Goal: Task Accomplishment & Management: Manage account settings

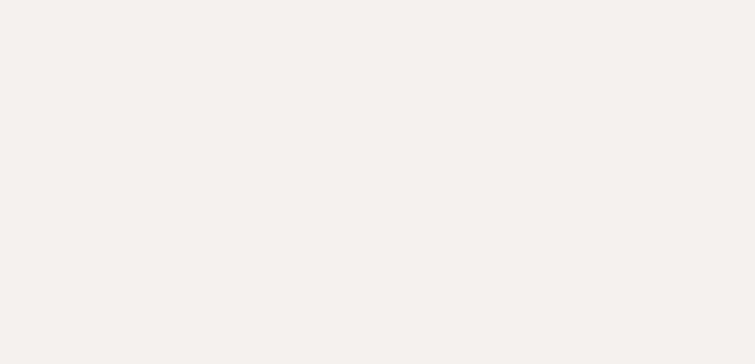
select select "3"
select select "2026"
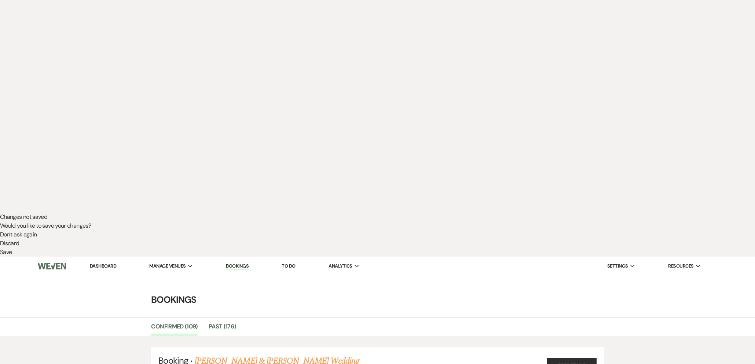
scroll to position [169, 0]
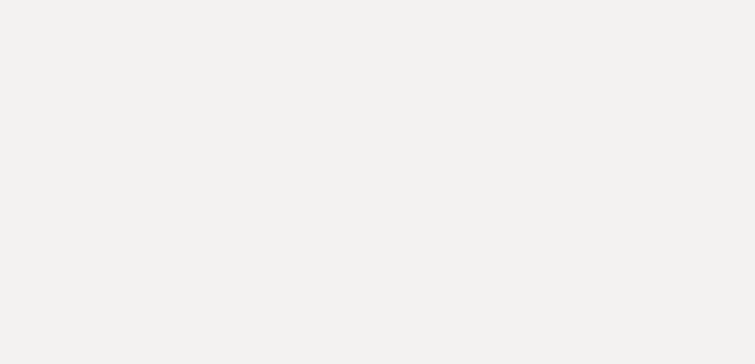
drag, startPoint x: 273, startPoint y: 140, endPoint x: 279, endPoint y: 165, distance: 25.4
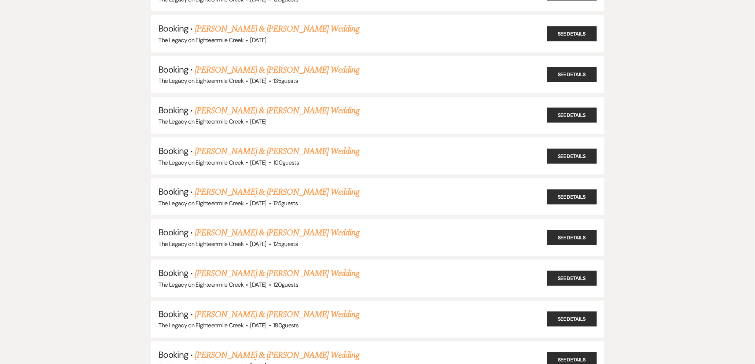
scroll to position [698, 0]
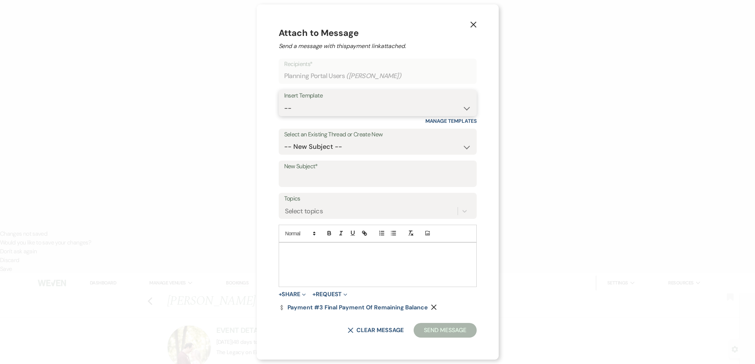
click at [376, 112] on select "-- Inquiry Follow Up- Just checking in :) Tour Date/Time Confirmation Proposal …" at bounding box center [377, 108] width 187 height 14
select select "2292"
click at [284, 101] on select "-- Inquiry Follow Up- Just checking in :) Tour Date/Time Confirmation Proposal …" at bounding box center [377, 108] width 187 height 14
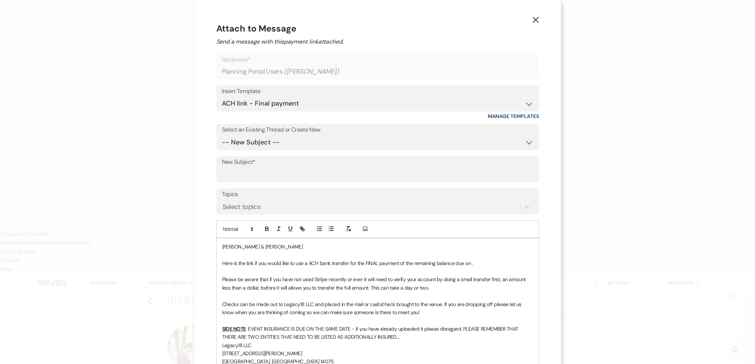
drag, startPoint x: 535, startPoint y: 20, endPoint x: 501, endPoint y: 52, distance: 46.2
click at [535, 20] on icon "X" at bounding box center [536, 20] width 7 height 7
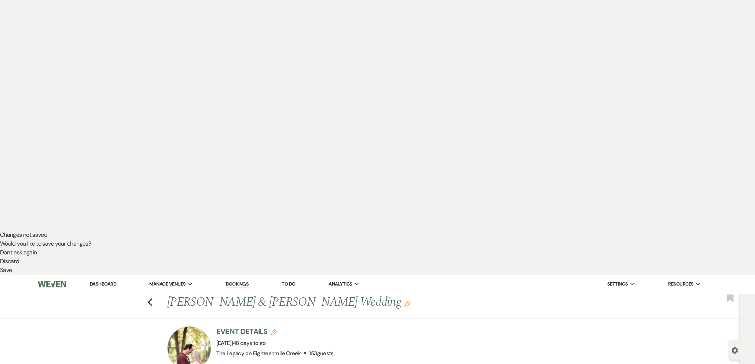
scroll to position [135, 0]
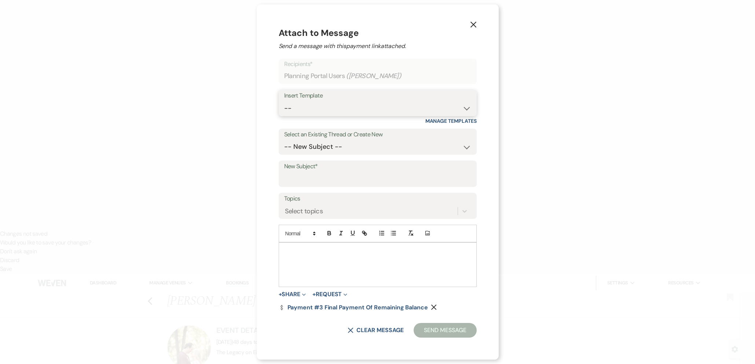
click at [330, 110] on select "-- Inquiry Follow Up- Just checking in :) Tour Date/Time Confirmation Proposal …" at bounding box center [377, 108] width 187 height 14
select select "2292"
click at [284, 101] on select "-- Inquiry Follow Up- Just checking in :) Tour Date/Time Confirmation Proposal …" at bounding box center [377, 108] width 187 height 14
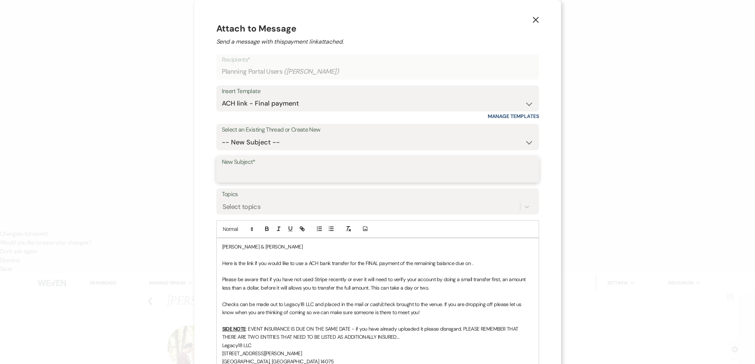
click at [278, 172] on input "New Subject*" at bounding box center [378, 175] width 312 height 14
type input "Final Payment of Remaining Balance"
click at [468, 263] on p "Here is the link if you would like to use a ACH bank transfer for the FINAL pay…" at bounding box center [377, 263] width 311 height 8
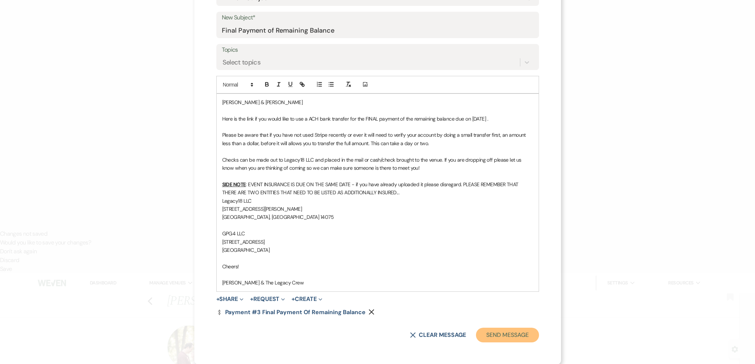
click at [497, 335] on button "Send Message" at bounding box center [507, 335] width 63 height 15
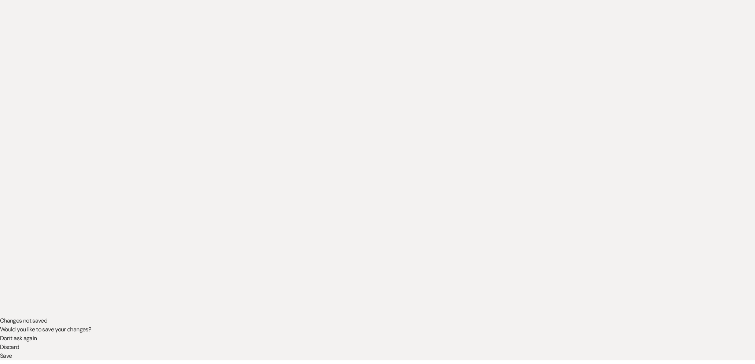
scroll to position [0, 0]
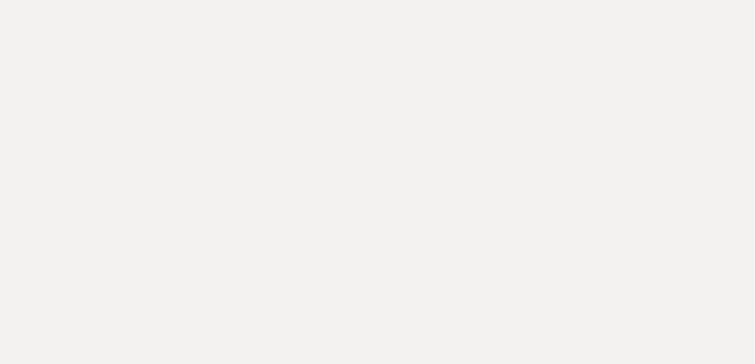
drag, startPoint x: 263, startPoint y: 141, endPoint x: 343, endPoint y: 202, distance: 100.7
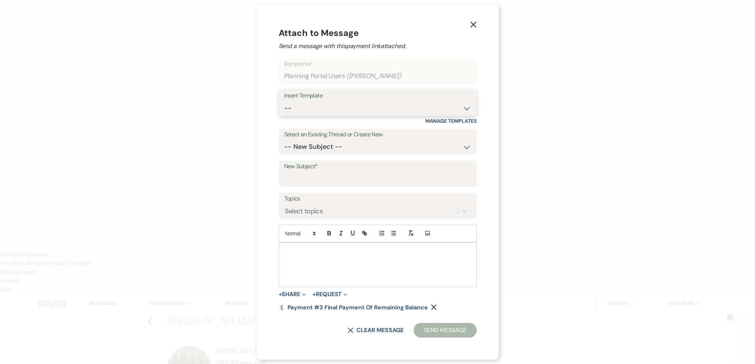
click at [306, 106] on select "-- Inquiry Follow Up- Just checking in :) Tour Date/Time Confirmation Proposal …" at bounding box center [377, 108] width 187 height 14
select select "2292"
click at [284, 101] on select "-- Inquiry Follow Up- Just checking in :) Tour Date/Time Confirmation Proposal …" at bounding box center [377, 108] width 187 height 14
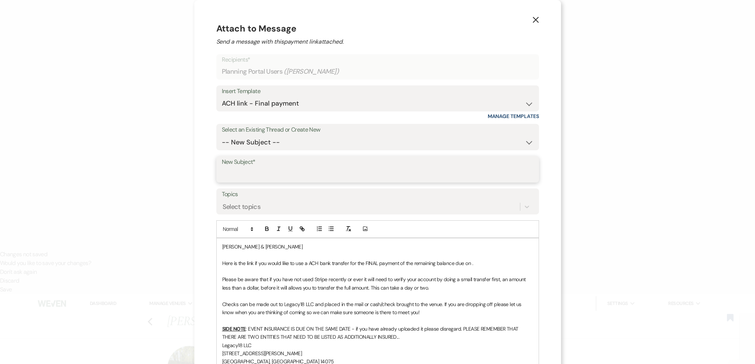
click at [307, 175] on input "New Subject*" at bounding box center [378, 175] width 312 height 14
type input "Final Payment of Remaining Balance"
click at [470, 263] on p "Here is the link if you would like to use a ACH bank transfer for the FINAL pay…" at bounding box center [377, 263] width 311 height 8
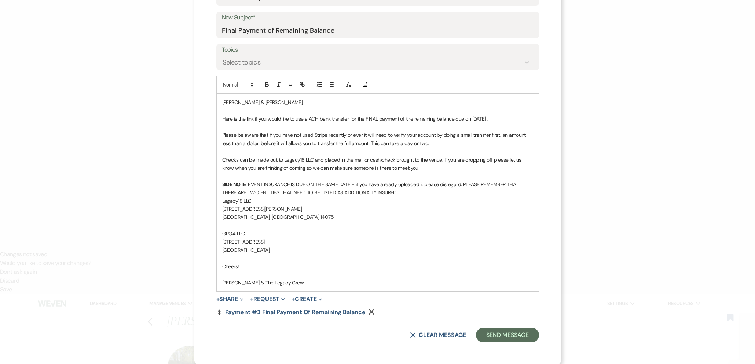
click at [519, 116] on p "Here is the link if you would like to use a ACH bank transfer for the FINAL pay…" at bounding box center [377, 119] width 311 height 8
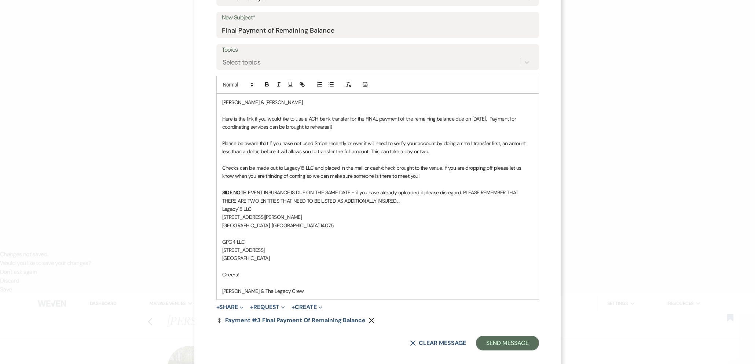
drag, startPoint x: 511, startPoint y: 119, endPoint x: 521, endPoint y: 120, distance: 9.6
click at [513, 119] on p "Here is the link if you would like to use a ACH bank transfer for the FINAL pay…" at bounding box center [377, 123] width 311 height 17
click at [497, 346] on button "Send Message" at bounding box center [507, 343] width 63 height 15
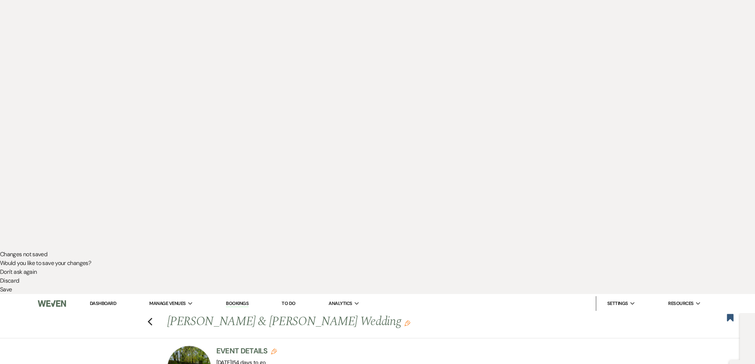
scroll to position [0, 0]
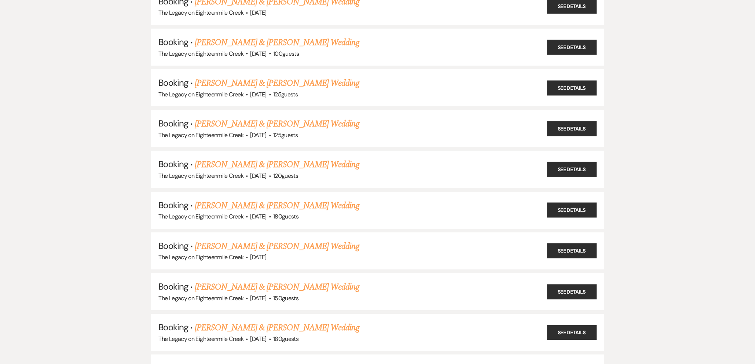
scroll to position [758, 0]
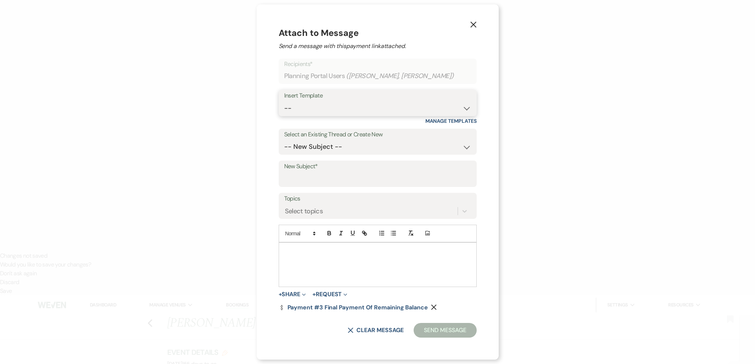
click at [380, 110] on select "-- Inquiry Follow Up- Just checking in :) Tour Date/Time Confirmation Proposal …" at bounding box center [377, 108] width 187 height 14
select select "2292"
click at [284, 101] on select "-- Inquiry Follow Up- Just checking in :) Tour Date/Time Confirmation Proposal …" at bounding box center [377, 108] width 187 height 14
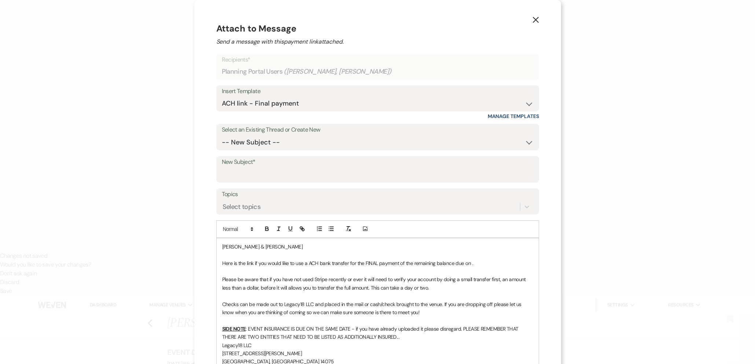
click at [471, 263] on p "Here is the link if you would like to use a ACH bank transfer for the FINAL pay…" at bounding box center [377, 263] width 311 height 8
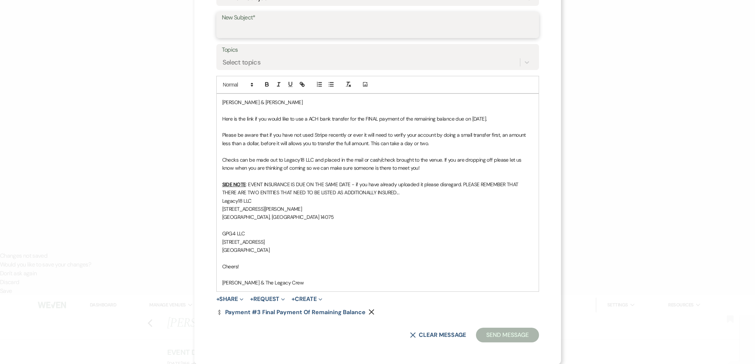
click at [277, 34] on input "New Subject*" at bounding box center [378, 30] width 312 height 14
type input "Final Payment of Remaining Balance"
click at [510, 332] on button "Send Message" at bounding box center [507, 335] width 63 height 15
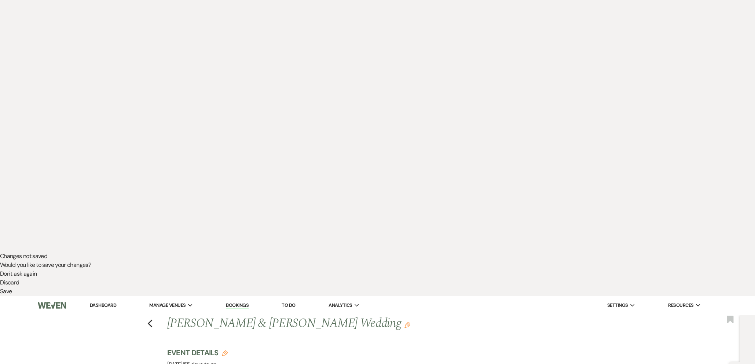
scroll to position [0, 0]
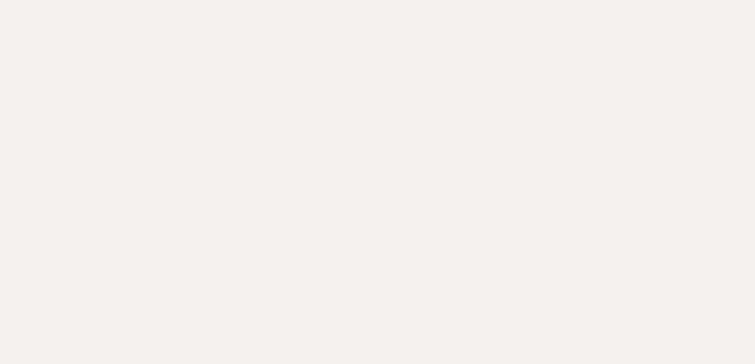
drag, startPoint x: 261, startPoint y: 153, endPoint x: 308, endPoint y: 174, distance: 51.3
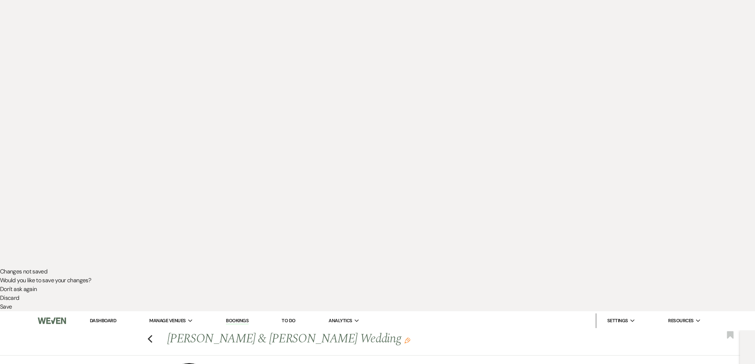
scroll to position [150, 0]
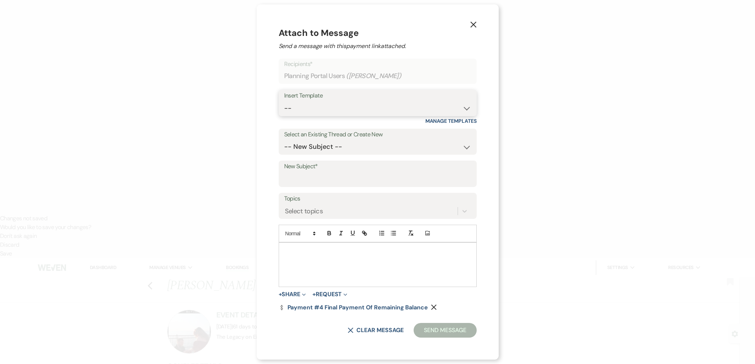
click at [329, 110] on select "-- Inquiry Follow Up- Just checking in :) Tour Date/Time Confirmation Proposal …" at bounding box center [377, 108] width 187 height 14
select select "2292"
click at [284, 101] on select "-- Inquiry Follow Up- Just checking in :) Tour Date/Time Confirmation Proposal …" at bounding box center [377, 108] width 187 height 14
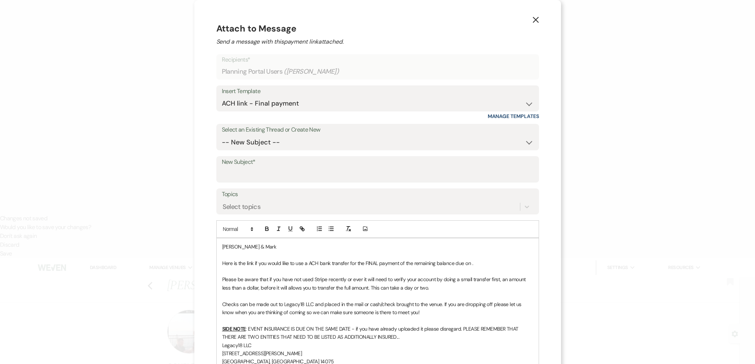
click at [470, 261] on p "Here is the link if you would like to use a ACH bank transfer for the FINAL pay…" at bounding box center [377, 263] width 311 height 8
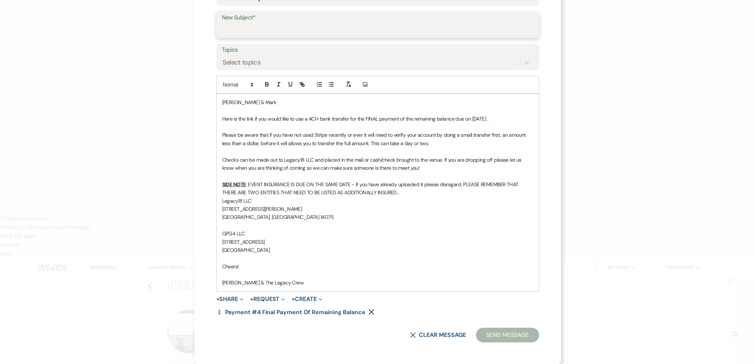
click at [266, 31] on input "New Subject*" at bounding box center [378, 30] width 312 height 14
type input "Final Payment of Remaining Balance"
click at [490, 333] on button "Send Message" at bounding box center [507, 335] width 63 height 15
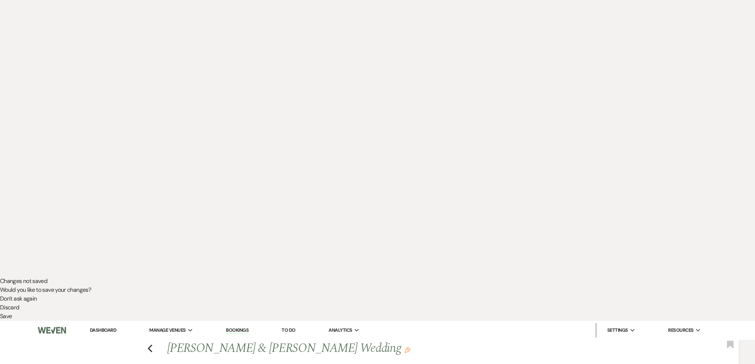
scroll to position [0, 0]
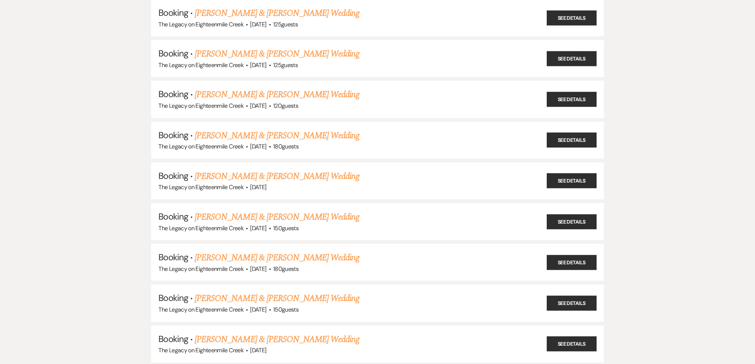
scroll to position [829, 0]
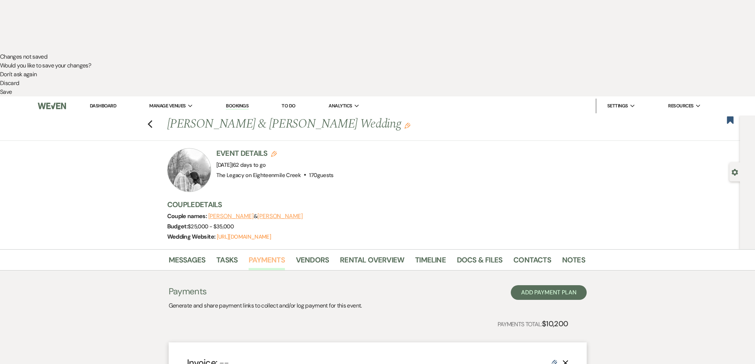
scroll to position [310, 0]
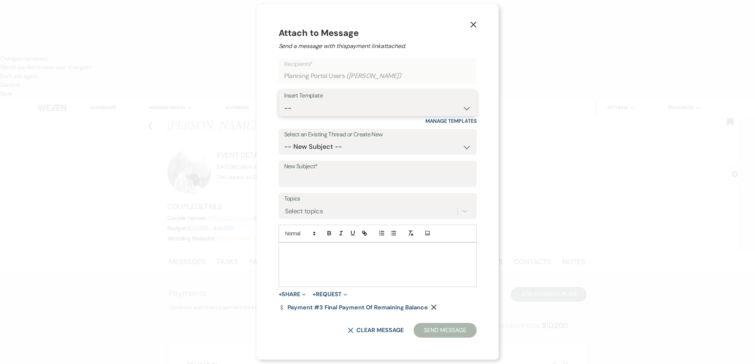
click at [307, 106] on select "-- Inquiry Follow Up- Just checking in :) Tour Date/Time Confirmation Proposal …" at bounding box center [377, 108] width 187 height 14
select select "2292"
click at [284, 101] on select "-- Inquiry Follow Up- Just checking in :) Tour Date/Time Confirmation Proposal …" at bounding box center [377, 108] width 187 height 14
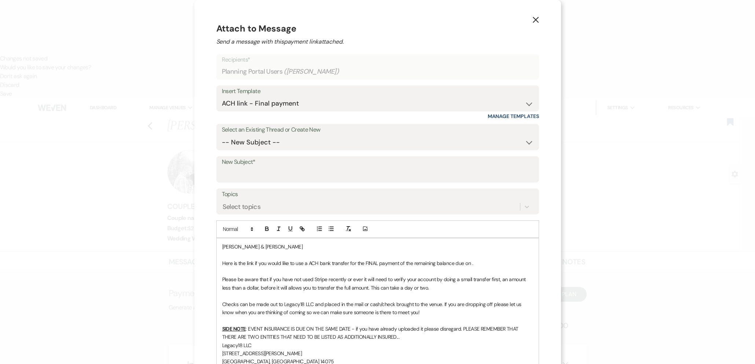
click at [470, 260] on p "Here is the link if you would like to use a ACH bank transfer for the FINAL pay…" at bounding box center [377, 263] width 311 height 8
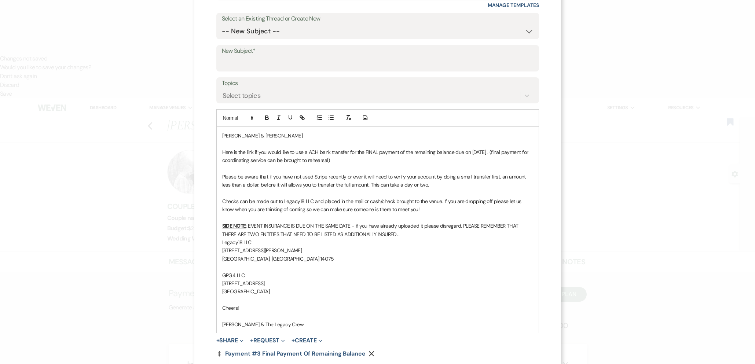
scroll to position [104, 0]
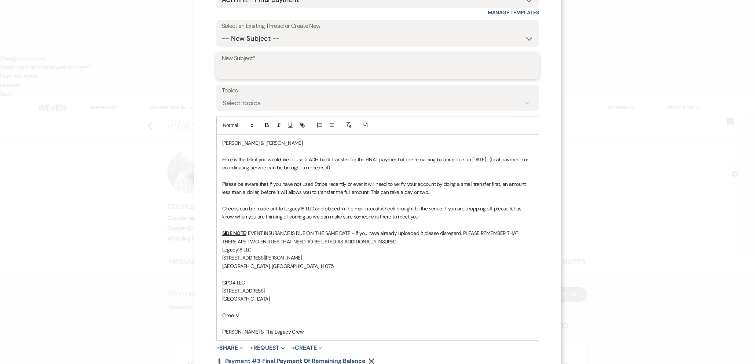
click at [289, 73] on input "New Subject*" at bounding box center [378, 71] width 312 height 14
click at [291, 75] on input "First Payment of Remaining Balance" at bounding box center [378, 71] width 312 height 14
drag, startPoint x: 343, startPoint y: 72, endPoint x: 174, endPoint y: 69, distance: 168.8
click at [174, 69] on div "X Attach to Message Send a message with this payment link attached. Recipients*…" at bounding box center [377, 182] width 755 height 364
type input "Final Payment of Remaining Balance"
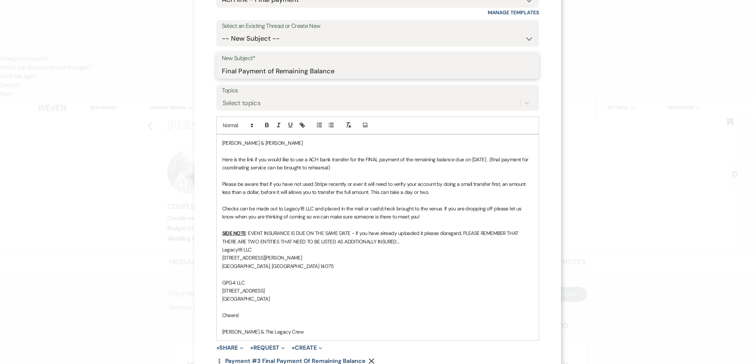
scroll to position [153, 0]
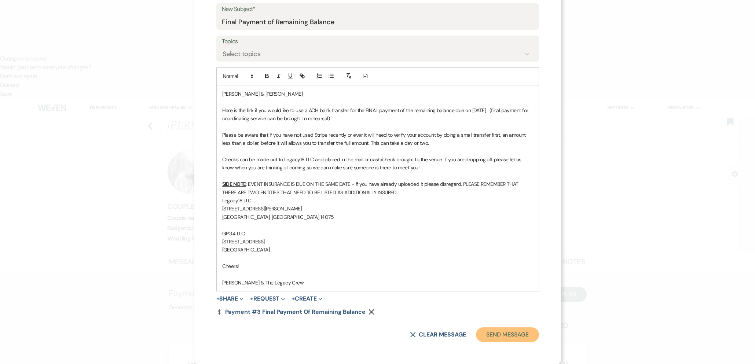
drag, startPoint x: 504, startPoint y: 331, endPoint x: 496, endPoint y: 310, distance: 23.2
click at [504, 331] on button "Send Message" at bounding box center [507, 335] width 63 height 15
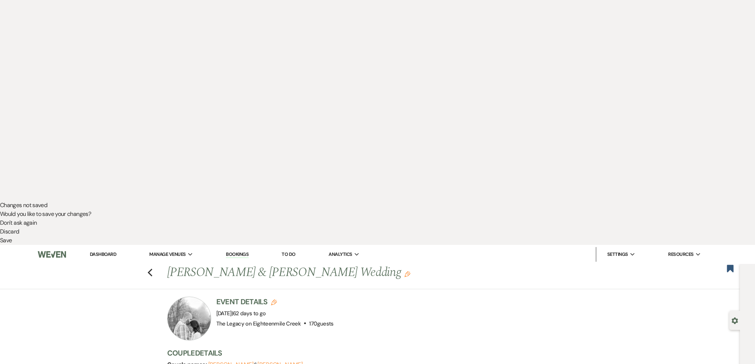
scroll to position [0, 0]
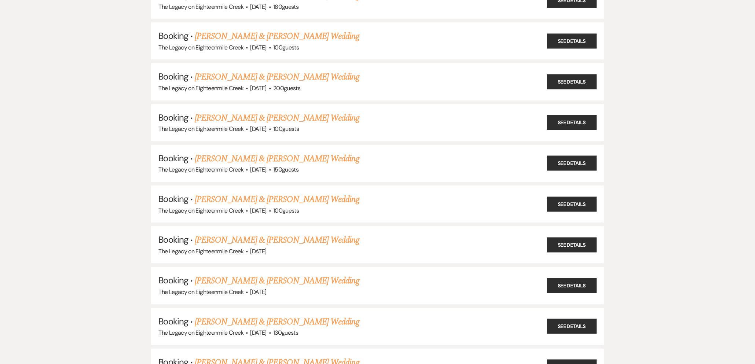
scroll to position [3452, 0]
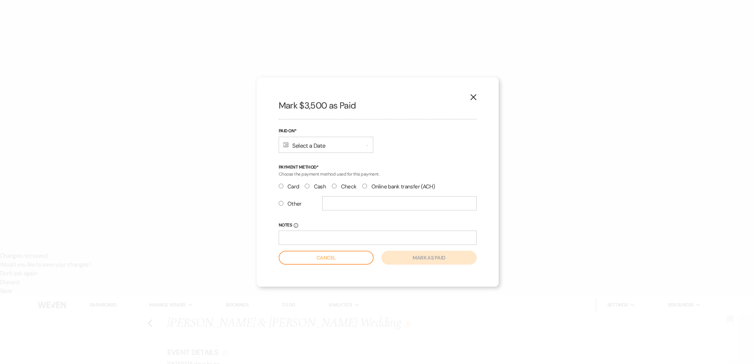
click at [329, 146] on div "Calendar Select a Date Expand" at bounding box center [326, 145] width 95 height 16
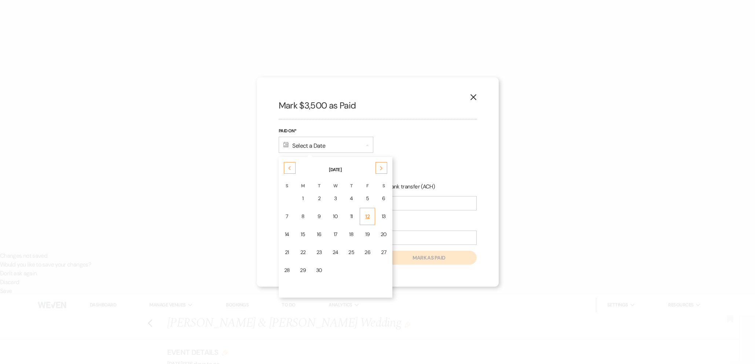
click at [365, 217] on div "12" at bounding box center [368, 217] width 6 height 8
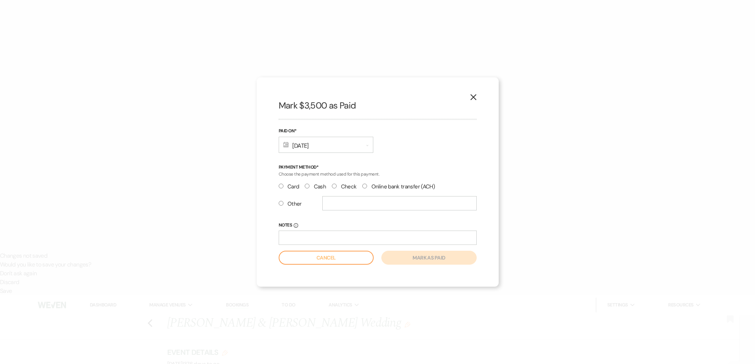
drag, startPoint x: 336, startPoint y: 186, endPoint x: 343, endPoint y: 216, distance: 31.3
click at [336, 186] on input "Check" at bounding box center [334, 186] width 5 height 5
radio input "true"
click at [394, 262] on button "Mark as paid" at bounding box center [429, 258] width 95 height 14
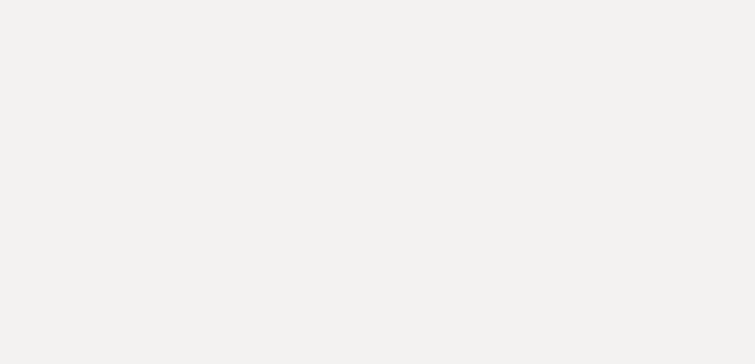
select select "1"
select select "true"
select select "2"
select select "flat"
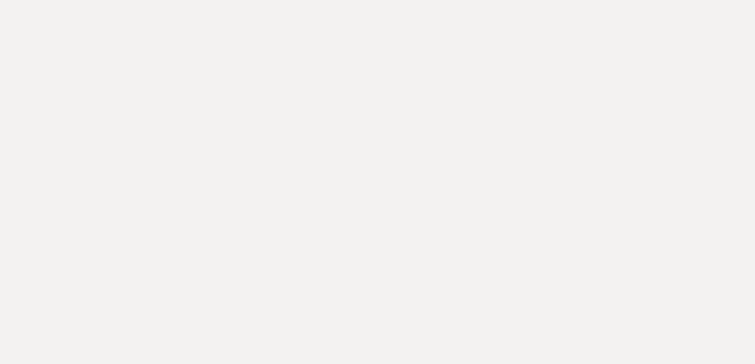
select select "true"
select select "client"
select select "daily"
select select "weeks"
select select "complete"
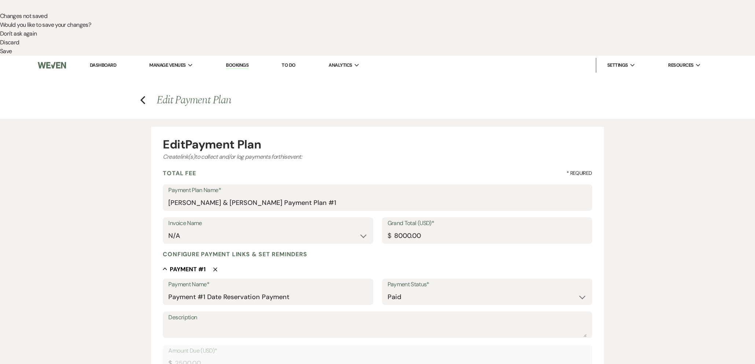
scroll to position [354, 0]
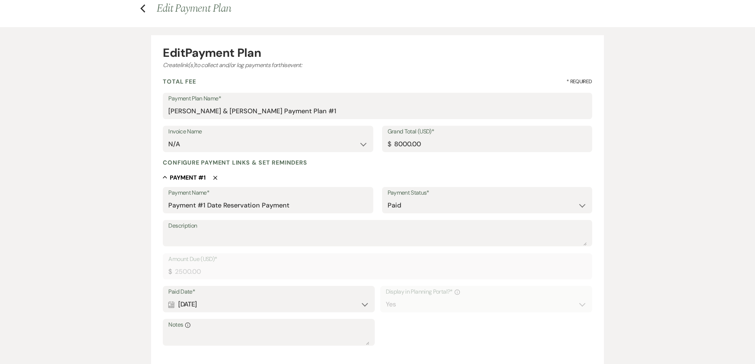
scroll to position [446, 0]
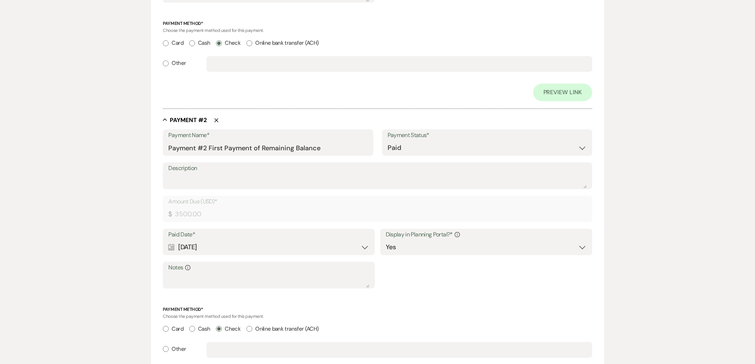
scroll to position [811, 0]
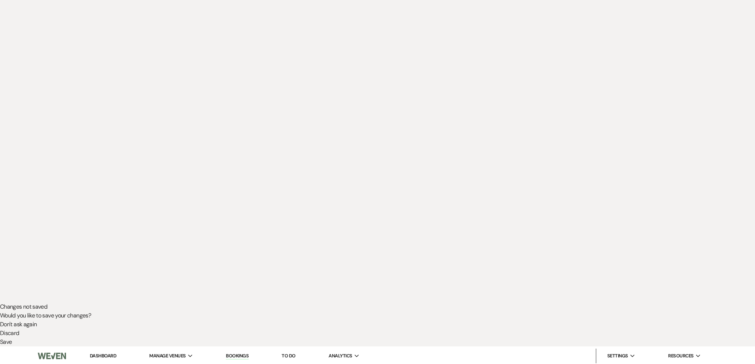
scroll to position [113, 0]
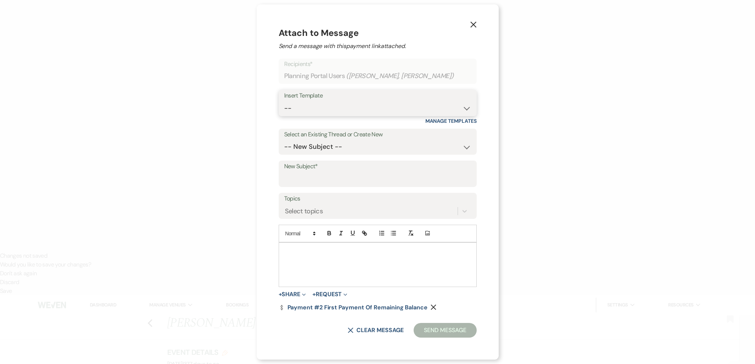
click at [286, 109] on select "-- Inquiry Follow Up- Just checking in :) Tour Date/Time Confirmation Proposal …" at bounding box center [377, 108] width 187 height 14
select select "1947"
click at [284, 101] on select "-- Inquiry Follow Up- Just checking in :) Tour Date/Time Confirmation Proposal …" at bounding box center [377, 108] width 187 height 14
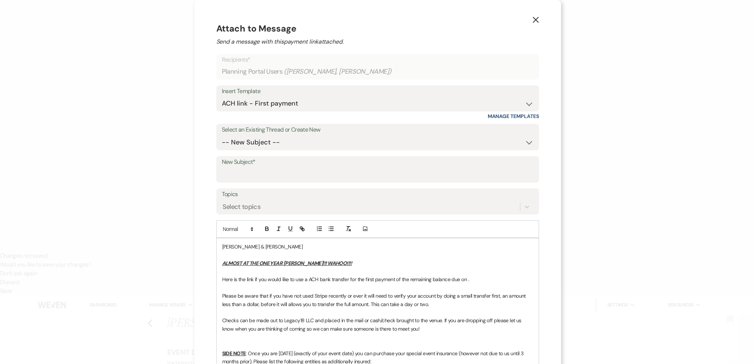
click at [468, 281] on p "Here is the link if you would like to use a ACH bank transfer for the first pay…" at bounding box center [377, 279] width 311 height 8
click at [289, 176] on input "New Subject*" at bounding box center [378, 175] width 312 height 14
type input "First Payment of Remaining Balance"
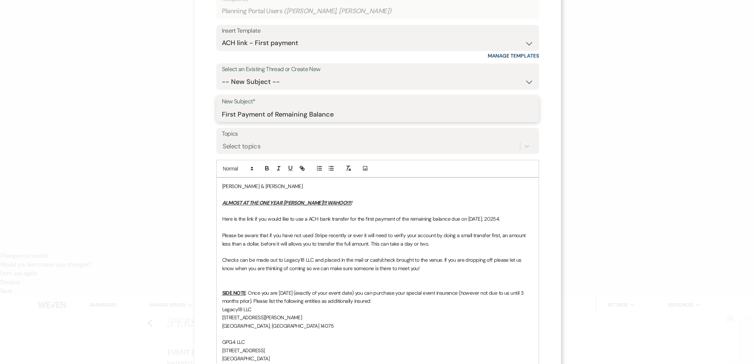
scroll to position [186, 0]
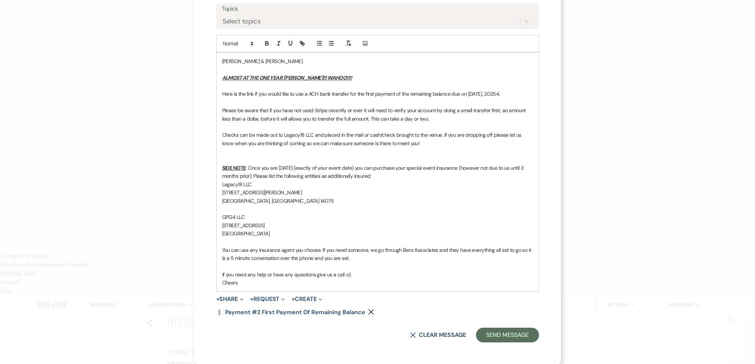
click at [504, 95] on p "Here is the link if you would like to use a ACH bank transfer for the first pay…" at bounding box center [377, 94] width 311 height 8
click at [507, 338] on button "Send Message" at bounding box center [507, 335] width 63 height 15
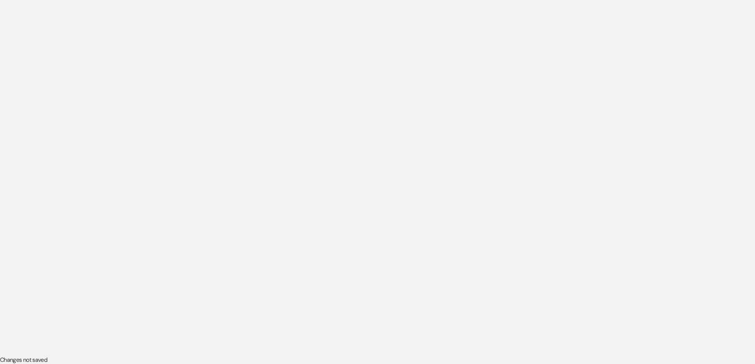
scroll to position [0, 0]
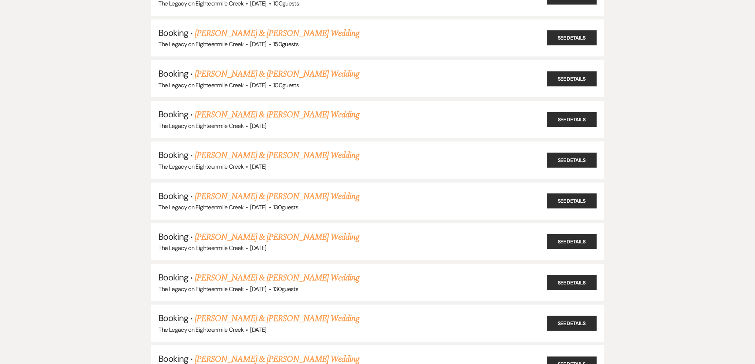
scroll to position [3581, 0]
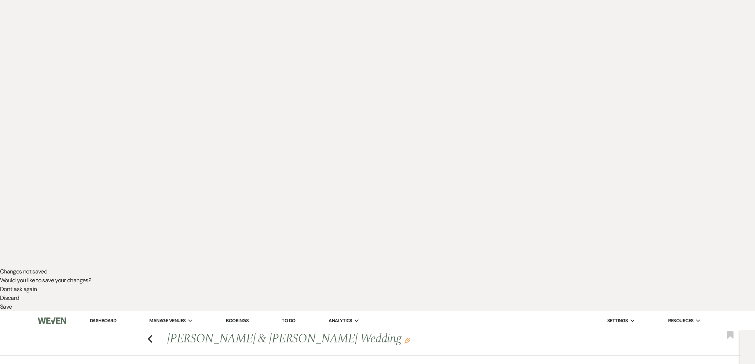
scroll to position [113, 0]
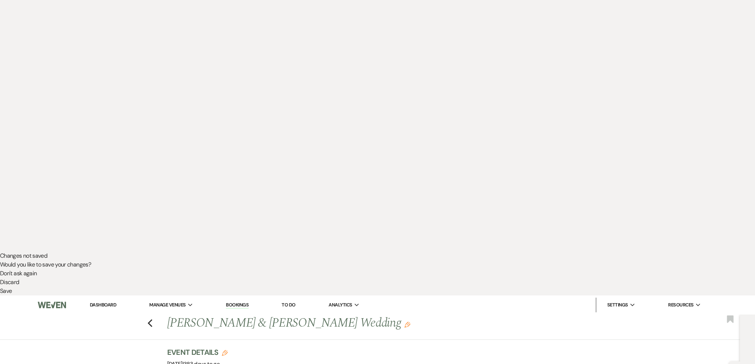
drag, startPoint x: 196, startPoint y: 27, endPoint x: 201, endPoint y: 34, distance: 9.0
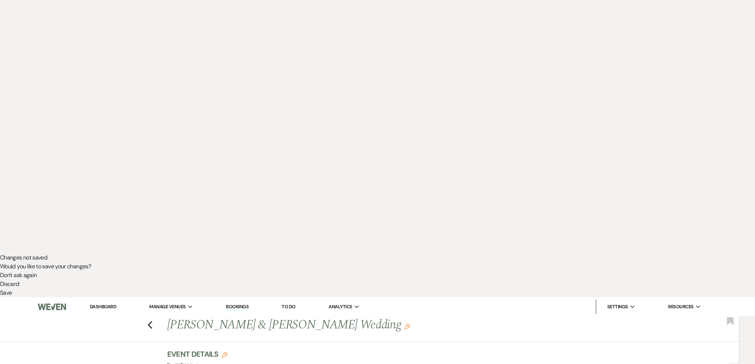
scroll to position [113, 0]
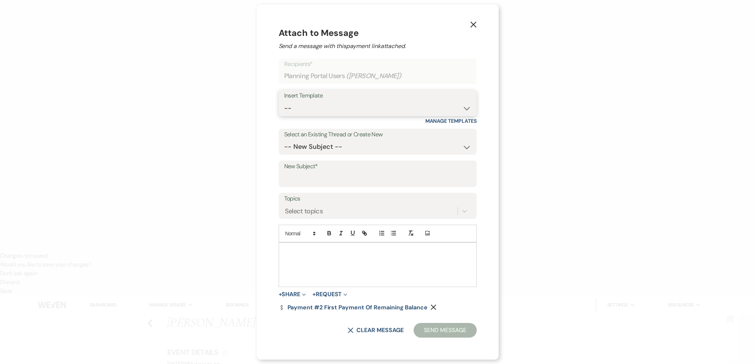
click at [327, 106] on select "-- Inquiry Follow Up- Just checking in :) Tour Date/Time Confirmation Proposal …" at bounding box center [377, 108] width 187 height 14
select select "1947"
click at [284, 101] on select "-- Inquiry Follow Up- Just checking in :) Tour Date/Time Confirmation Proposal …" at bounding box center [377, 108] width 187 height 14
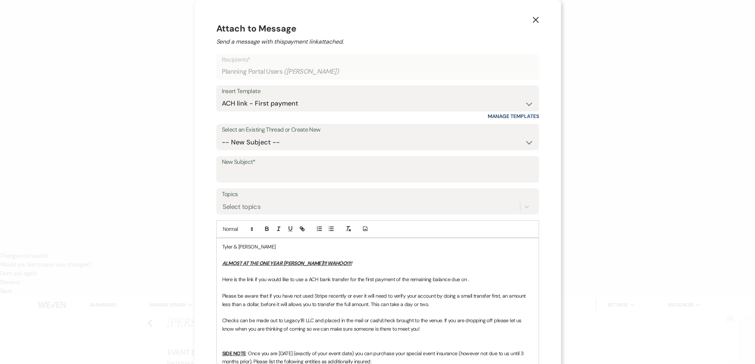
drag, startPoint x: 467, startPoint y: 281, endPoint x: 480, endPoint y: 295, distance: 18.4
click at [467, 281] on p "Here is the link if you would like to use a ACH bank transfer for the first pay…" at bounding box center [377, 279] width 311 height 8
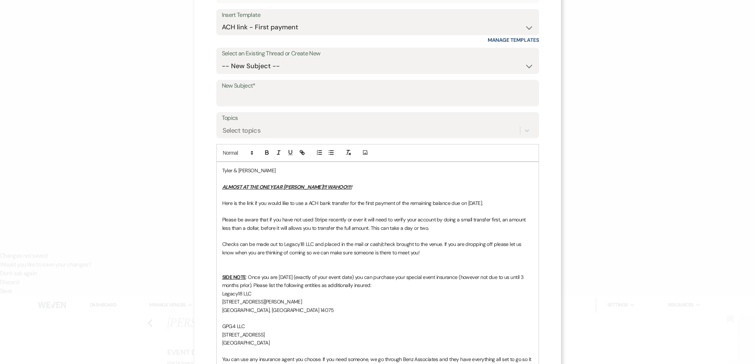
scroll to position [75, 0]
click at [289, 98] on input "New Subject*" at bounding box center [378, 100] width 312 height 14
type input "First Payment of Remaining Balance"
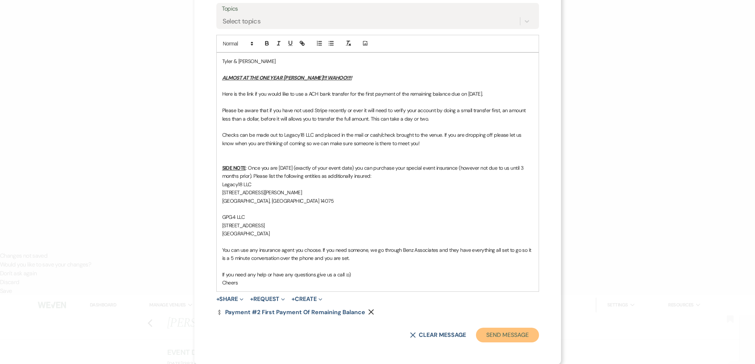
click at [507, 337] on button "Send Message" at bounding box center [507, 335] width 63 height 15
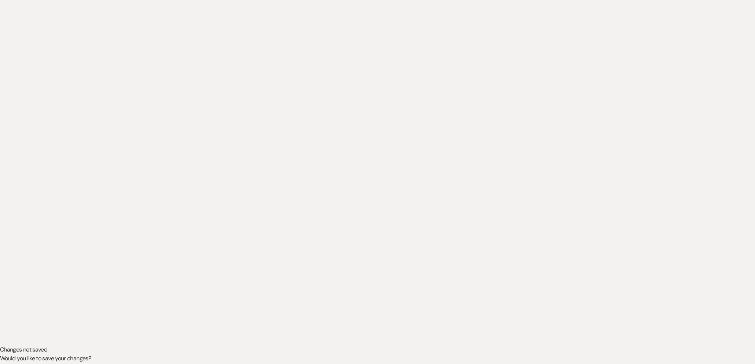
scroll to position [0, 0]
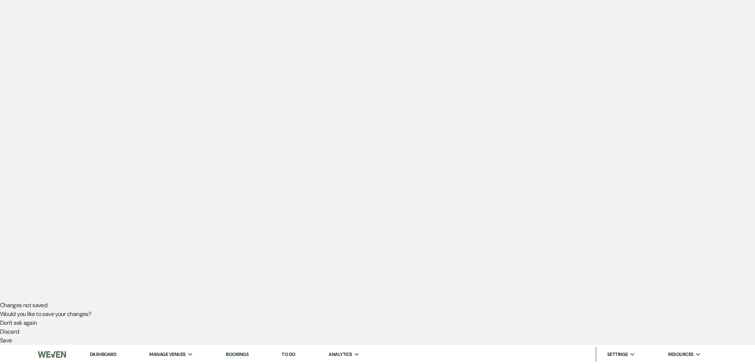
scroll to position [102, 0]
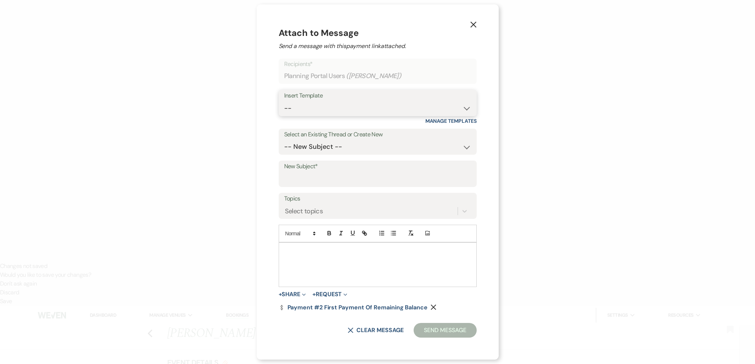
click at [310, 109] on select "-- Inquiry Follow Up- Just checking in :) Tour Date/Time Confirmation Proposal …" at bounding box center [377, 108] width 187 height 14
select select "1947"
click at [284, 101] on select "-- Inquiry Follow Up- Just checking in :) Tour Date/Time Confirmation Proposal …" at bounding box center [377, 108] width 187 height 14
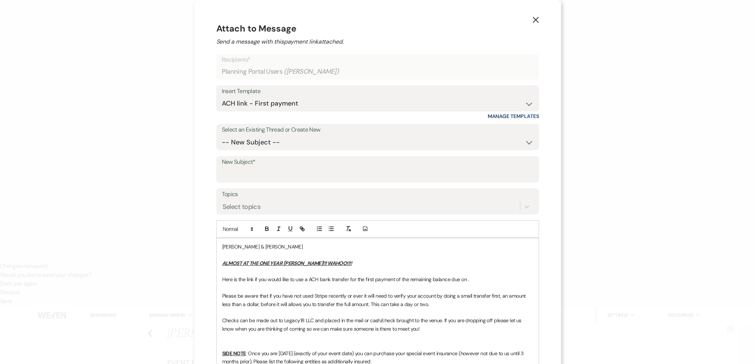
click at [466, 279] on p "Here is the link if you would like to use a ACH bank transfer for the first pay…" at bounding box center [377, 279] width 311 height 8
click at [242, 172] on input "New Subject*" at bounding box center [378, 175] width 312 height 14
type input "First Payment of Remaining Balance"
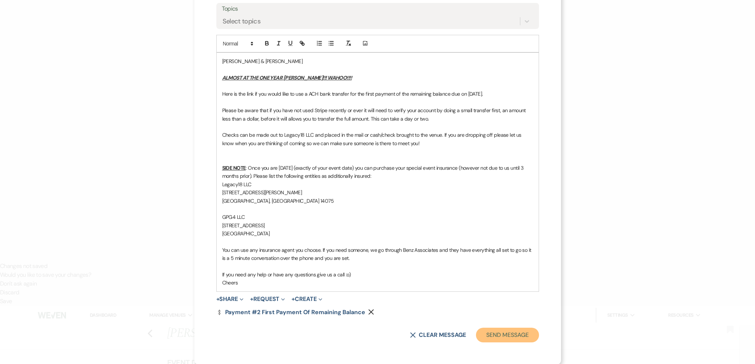
click at [492, 331] on button "Send Message" at bounding box center [507, 335] width 63 height 15
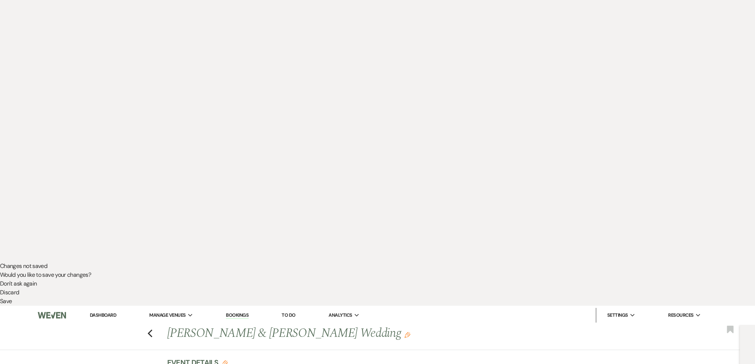
scroll to position [0, 0]
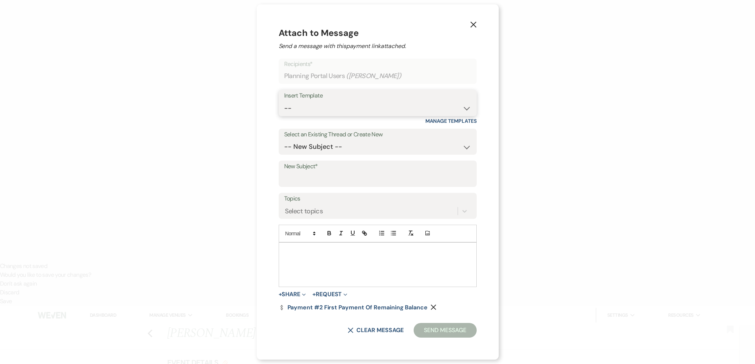
click at [334, 108] on select "-- Inquiry Follow Up- Just checking in :) Tour Date/Time Confirmation Proposal …" at bounding box center [377, 108] width 187 height 14
select select "1947"
click at [284, 101] on select "-- Inquiry Follow Up- Just checking in :) Tour Date/Time Confirmation Proposal …" at bounding box center [377, 108] width 187 height 14
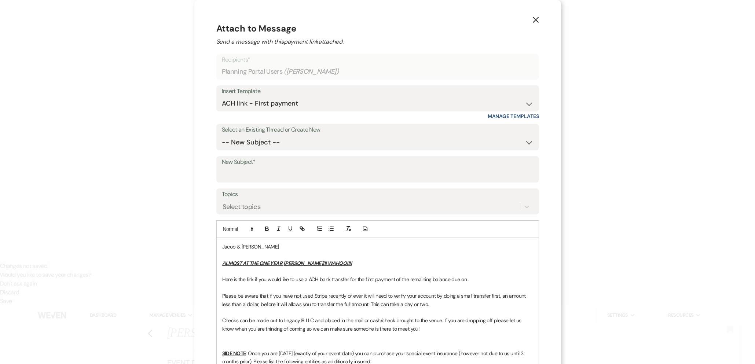
click at [467, 280] on p "Here is the link if you would like to use a ACH bank transfer for the first pay…" at bounding box center [377, 279] width 311 height 8
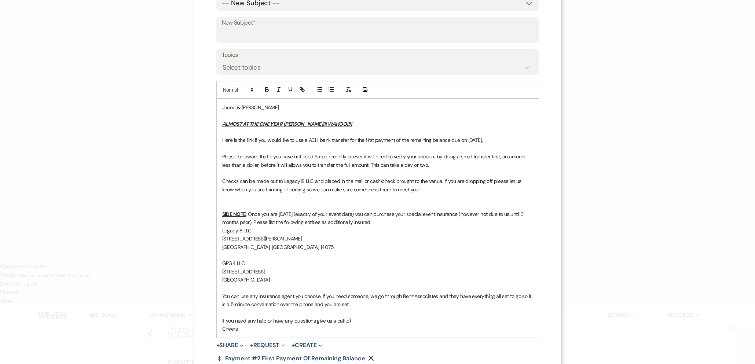
scroll to position [132, 0]
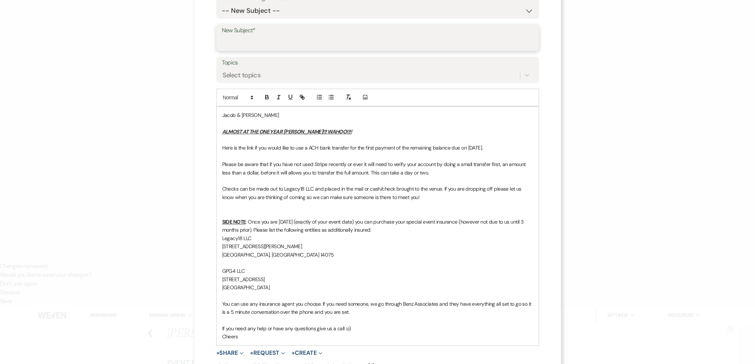
click at [264, 45] on input "New Subject*" at bounding box center [378, 43] width 312 height 14
type input "First Payment of Remaining Balance"
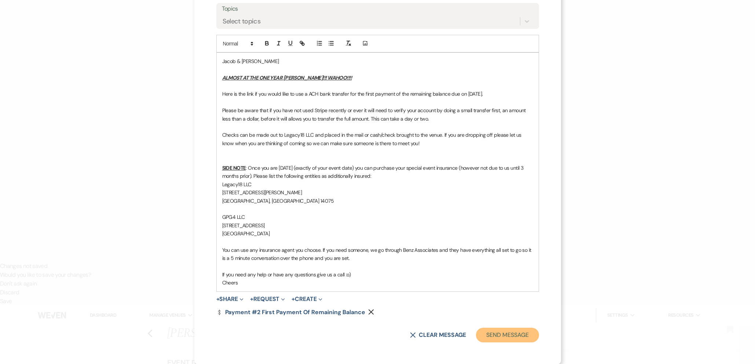
drag, startPoint x: 496, startPoint y: 335, endPoint x: 490, endPoint y: 321, distance: 14.6
click at [495, 333] on button "Send Message" at bounding box center [507, 335] width 63 height 15
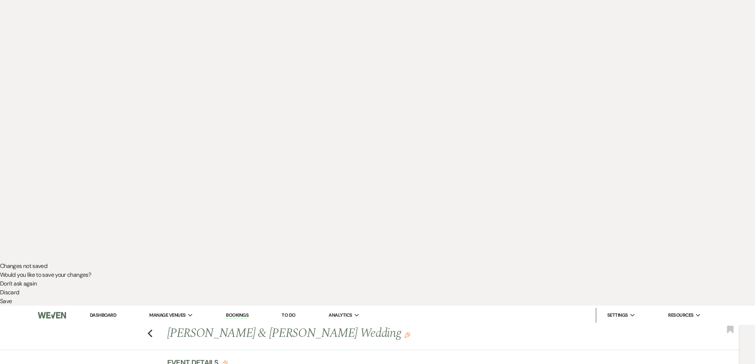
scroll to position [0, 0]
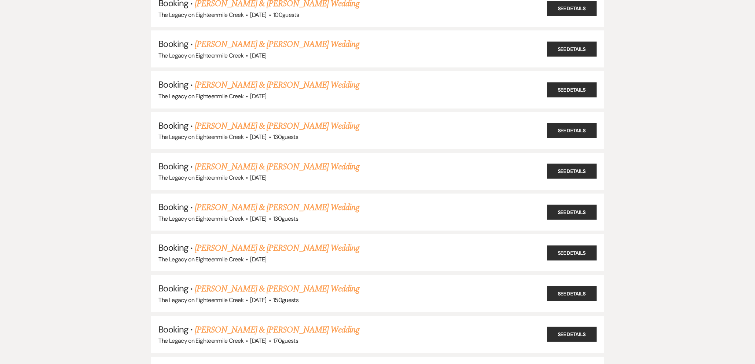
scroll to position [3655, 0]
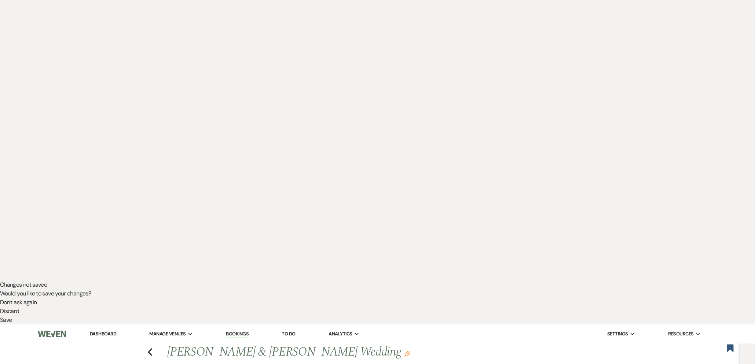
scroll to position [113, 0]
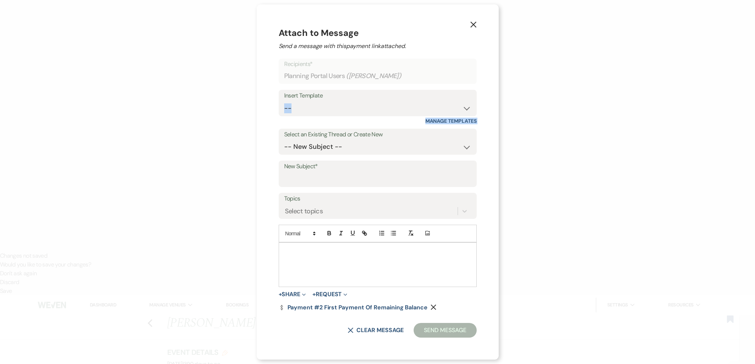
drag, startPoint x: 353, startPoint y: 118, endPoint x: 352, endPoint y: 114, distance: 4.0
click at [353, 117] on form "Recipients* Planning Portal Users ( [PERSON_NAME] ) Insert Template -- Inquiry …" at bounding box center [378, 198] width 198 height 279
click at [352, 114] on select "-- Inquiry Follow Up- Just checking in :) Tour Date/Time Confirmation Proposal …" at bounding box center [377, 108] width 187 height 14
select select "1947"
click at [284, 101] on select "-- Inquiry Follow Up- Just checking in :) Tour Date/Time Confirmation Proposal …" at bounding box center [377, 108] width 187 height 14
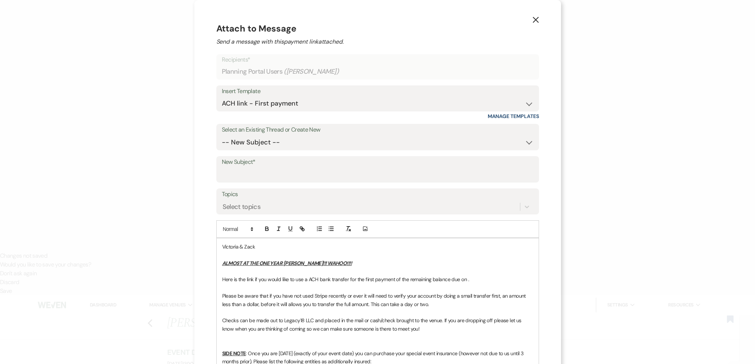
click at [465, 277] on p "Here is the link if you would like to use a ACH bank transfer for the first pay…" at bounding box center [377, 279] width 311 height 8
click at [330, 176] on input "New Subject*" at bounding box center [378, 175] width 312 height 14
type input "First Payment of Remaining Balance"
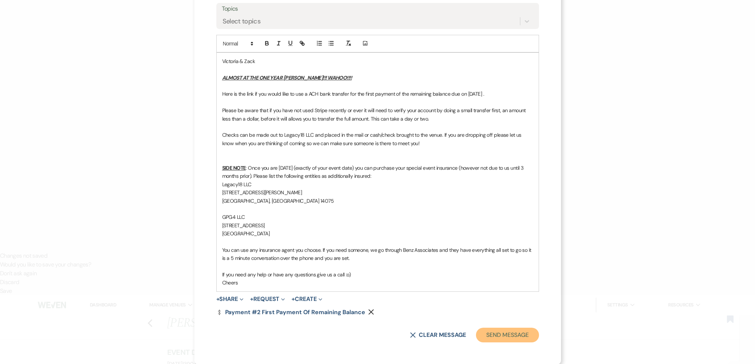
click at [515, 336] on button "Send Message" at bounding box center [507, 335] width 63 height 15
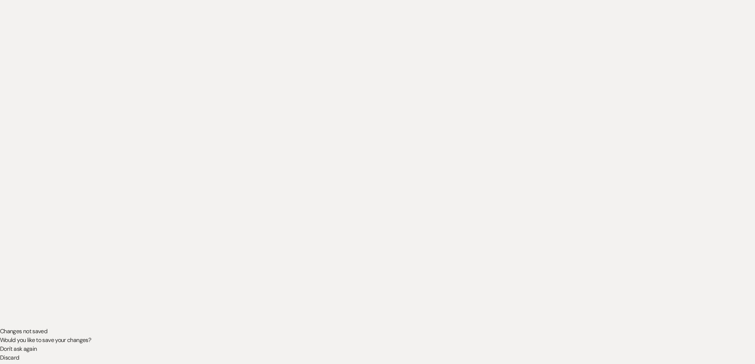
scroll to position [0, 0]
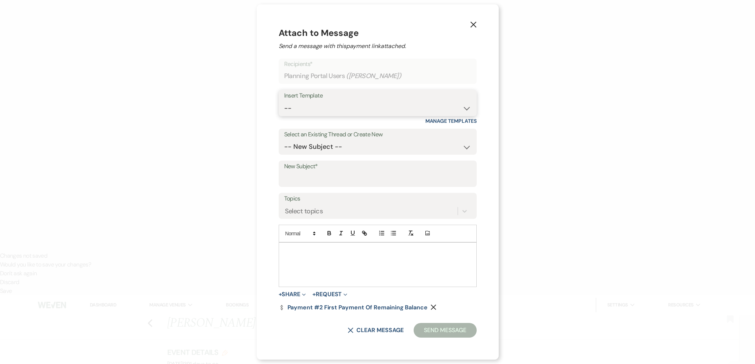
click at [312, 111] on select "-- Inquiry Follow Up- Just checking in :) Tour Date/Time Confirmation Proposal …" at bounding box center [377, 108] width 187 height 14
select select "1947"
click at [284, 101] on select "-- Inquiry Follow Up- Just checking in :) Tour Date/Time Confirmation Proposal …" at bounding box center [377, 108] width 187 height 14
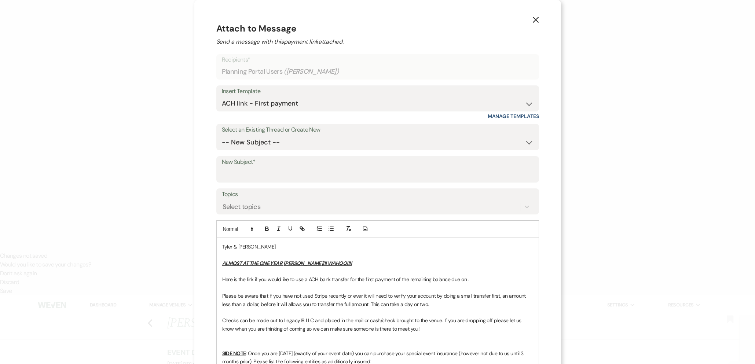
click at [466, 279] on p "Here is the link if you would like to use a ACH bank transfer for the first pay…" at bounding box center [377, 279] width 311 height 8
click at [474, 280] on p "Here is the link if you would like to use a ACH bank transfer for the first pay…" at bounding box center [377, 279] width 311 height 8
click at [288, 167] on label "New Subject*" at bounding box center [378, 162] width 312 height 11
click at [288, 168] on input "New Subject*" at bounding box center [378, 175] width 312 height 14
click at [288, 174] on input "New Subject*" at bounding box center [378, 175] width 312 height 14
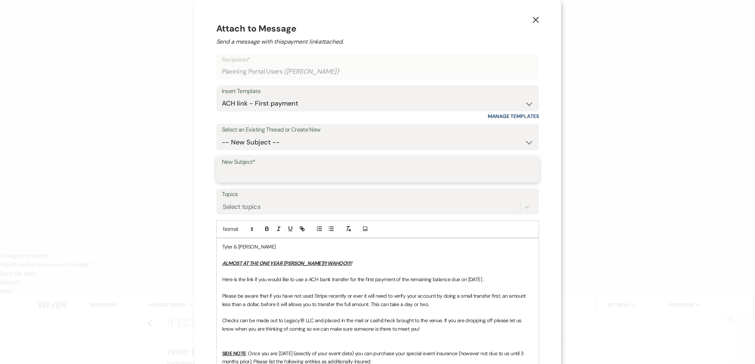
type input "First Payment of Remaining Balance"
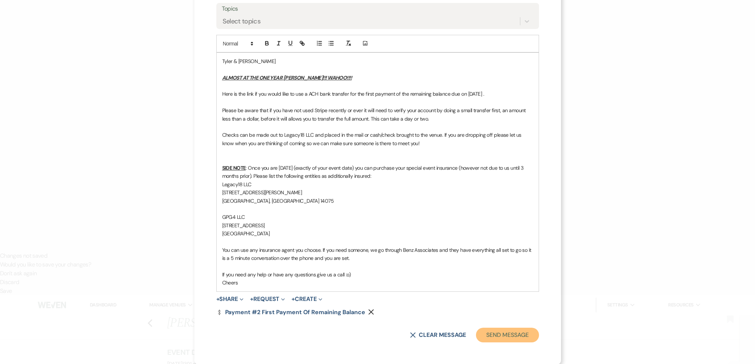
click at [501, 337] on button "Send Message" at bounding box center [507, 335] width 63 height 15
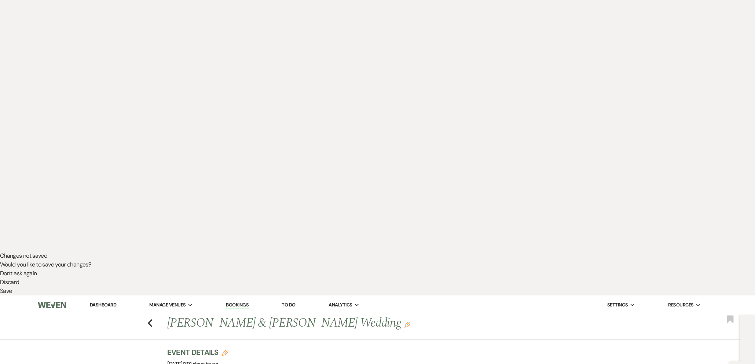
scroll to position [0, 0]
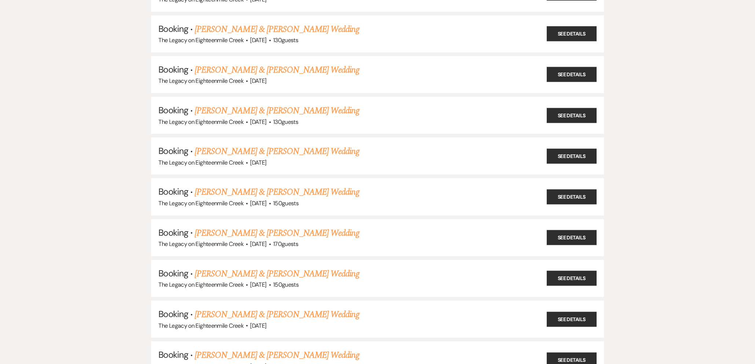
scroll to position [3745, 0]
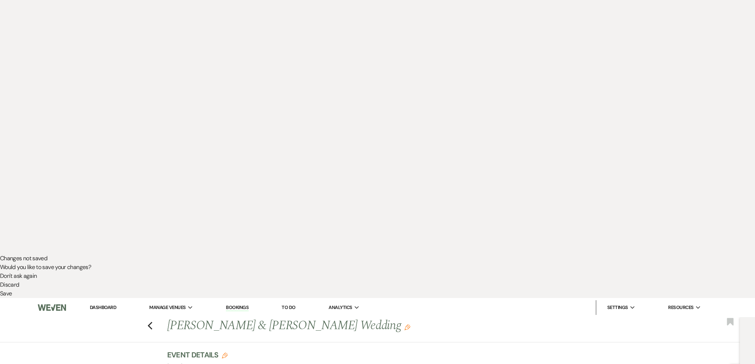
scroll to position [113, 0]
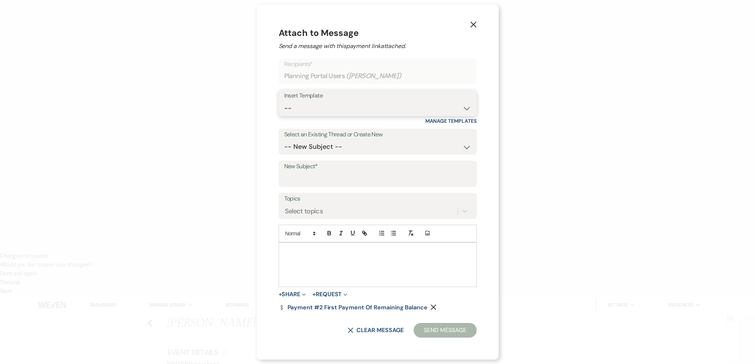
click at [346, 106] on select "-- Inquiry Follow Up- Just checking in :) Tour Date/Time Confirmation Proposal …" at bounding box center [377, 108] width 187 height 14
select select "1947"
click at [284, 101] on select "-- Inquiry Follow Up- Just checking in :) Tour Date/Time Confirmation Proposal …" at bounding box center [377, 108] width 187 height 14
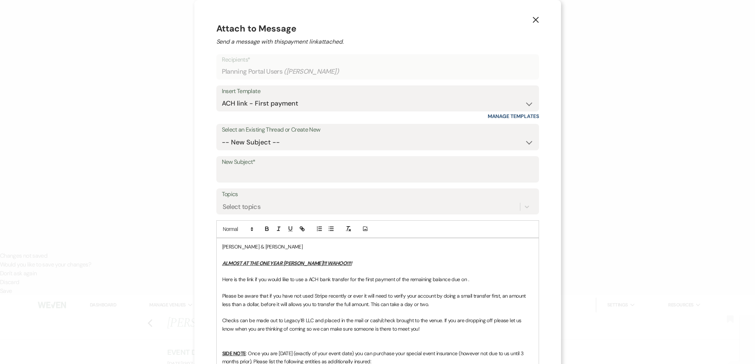
click at [467, 280] on p "Here is the link if you would like to use a ACH bank transfer for the first pay…" at bounding box center [377, 279] width 311 height 8
drag, startPoint x: 478, startPoint y: 279, endPoint x: 484, endPoint y: 284, distance: 8.1
click at [478, 279] on p "Here is the link if you would like to use a ACH bank transfer for the first pay…" at bounding box center [377, 279] width 311 height 8
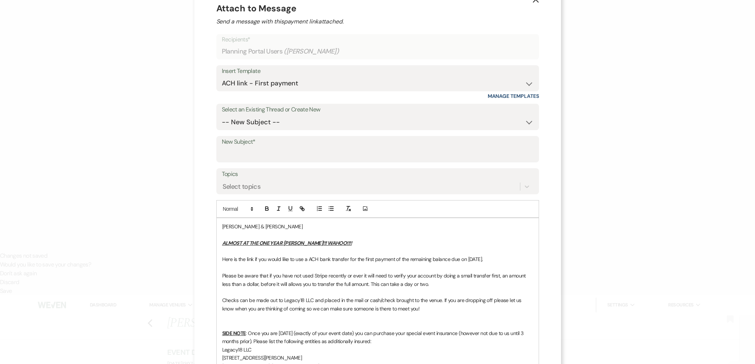
scroll to position [0, 0]
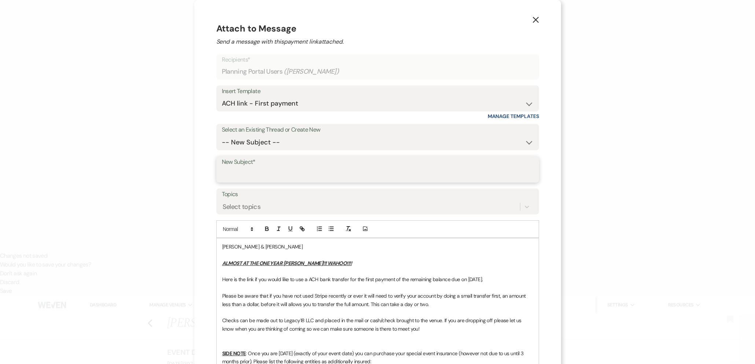
click at [273, 175] on input "New Subject*" at bounding box center [378, 175] width 312 height 14
type input "First Payment of Remaining Balance"
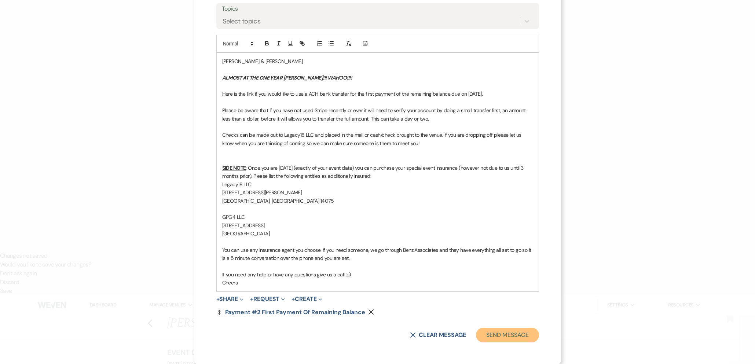
click at [498, 332] on button "Send Message" at bounding box center [507, 335] width 63 height 15
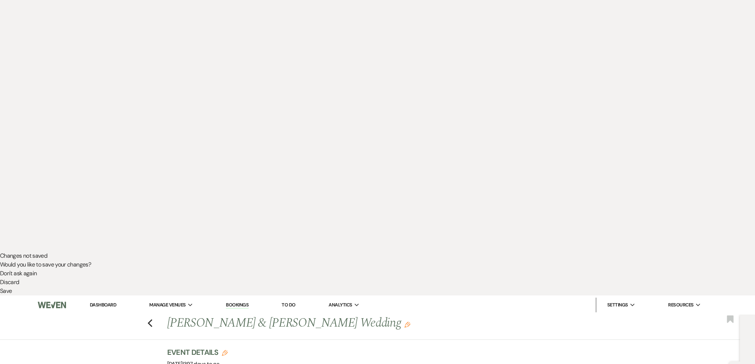
scroll to position [0, 0]
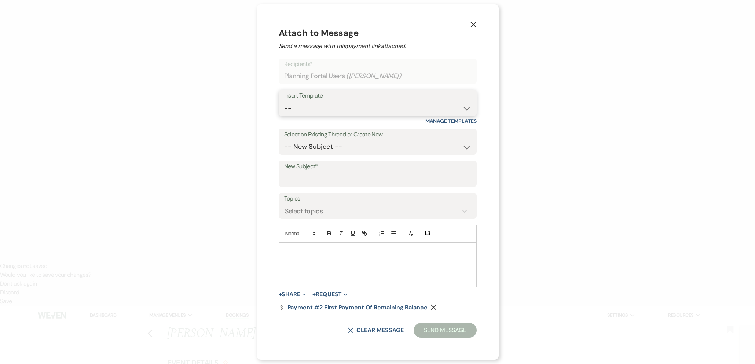
click at [343, 108] on select "-- Inquiry Follow Up- Just checking in :) Tour Date/Time Confirmation Proposal …" at bounding box center [377, 108] width 187 height 14
select select "1947"
click at [284, 101] on select "-- Inquiry Follow Up- Just checking in :) Tour Date/Time Confirmation Proposal …" at bounding box center [377, 108] width 187 height 14
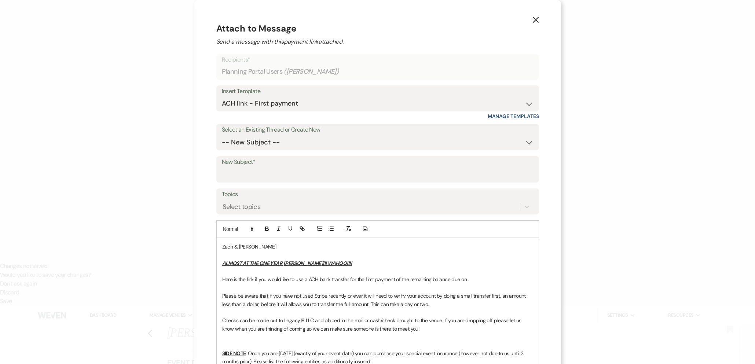
drag, startPoint x: 466, startPoint y: 281, endPoint x: 475, endPoint y: 284, distance: 9.4
click at [466, 281] on p "Here is the link if you would like to use a ACH bank transfer for the first pay…" at bounding box center [377, 279] width 311 height 8
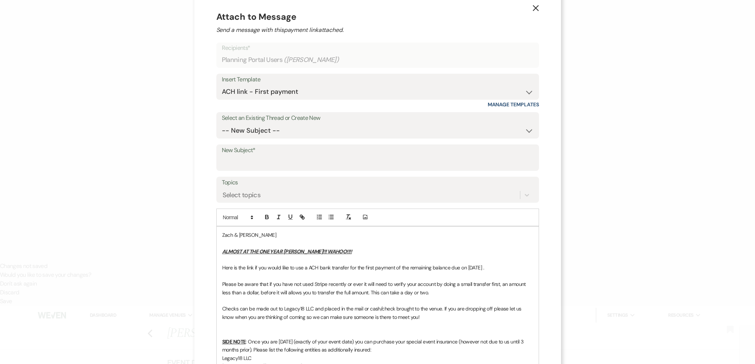
scroll to position [6, 0]
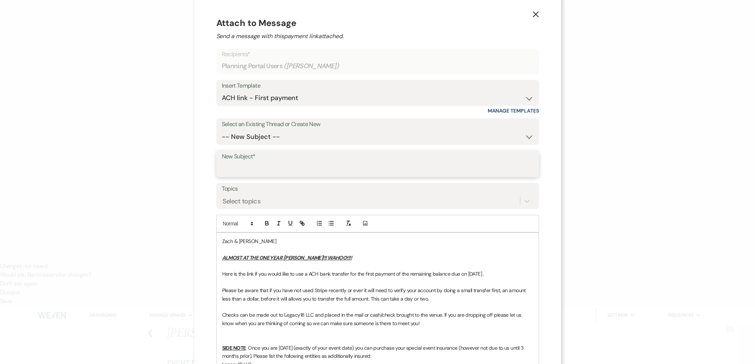
click at [336, 169] on input "New Subject*" at bounding box center [378, 169] width 312 height 14
type input "First Payment of Remaining Balance"
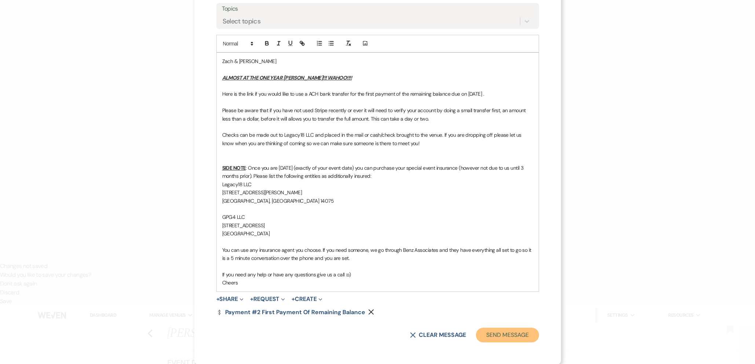
click at [524, 339] on button "Send Message" at bounding box center [507, 335] width 63 height 15
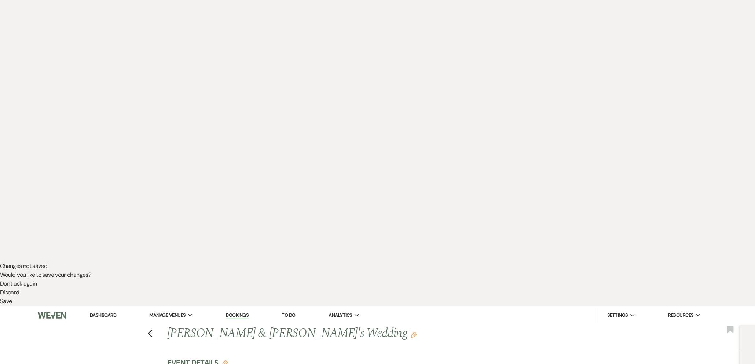
scroll to position [0, 0]
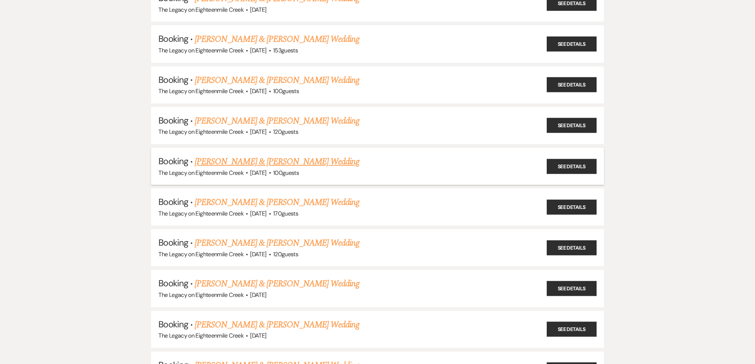
scroll to position [1332, 0]
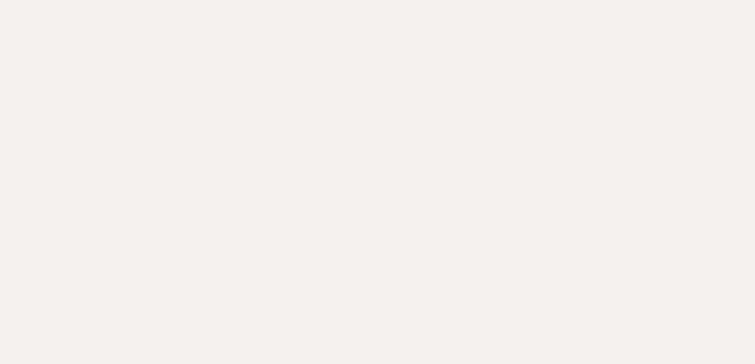
drag, startPoint x: 471, startPoint y: 127, endPoint x: 466, endPoint y: 142, distance: 15.7
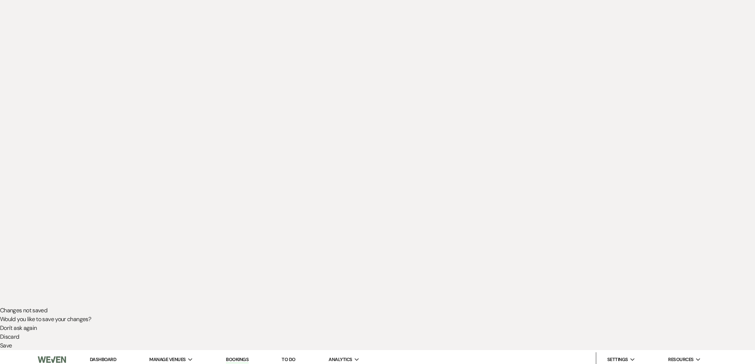
scroll to position [102, 0]
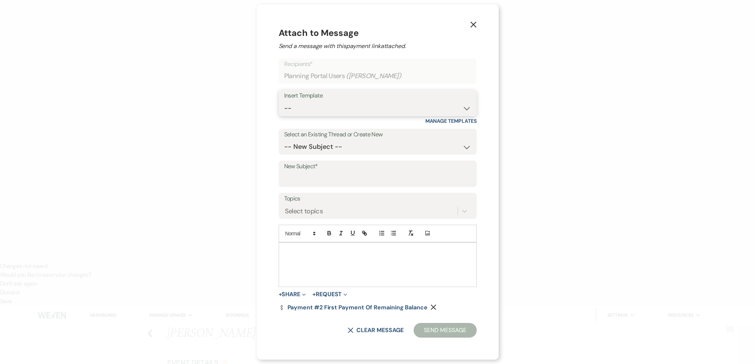
click at [325, 111] on select "-- Inquiry Follow Up- Just checking in :) Tour Date/Time Confirmation Proposal …" at bounding box center [377, 108] width 187 height 14
select select "1947"
click at [284, 101] on select "-- Inquiry Follow Up- Just checking in :) Tour Date/Time Confirmation Proposal …" at bounding box center [377, 108] width 187 height 14
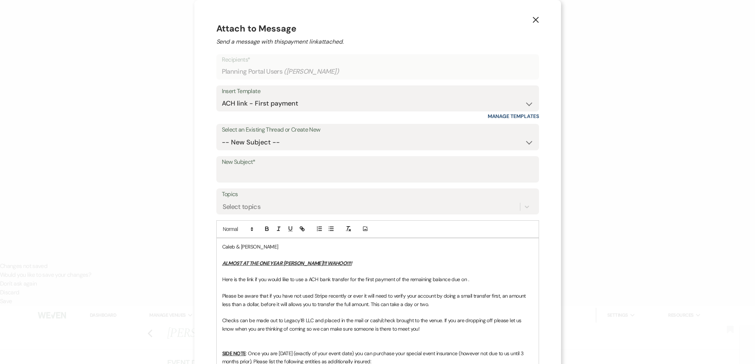
click at [466, 280] on p "Here is the link if you would like to use a ACH bank transfer for the first pay…" at bounding box center [377, 279] width 311 height 8
drag, startPoint x: 338, startPoint y: 265, endPoint x: 194, endPoint y: 260, distance: 144.3
click at [194, 260] on div "X Attach to Message Send a message with this payment link attached. Recipients*…" at bounding box center [377, 182] width 755 height 364
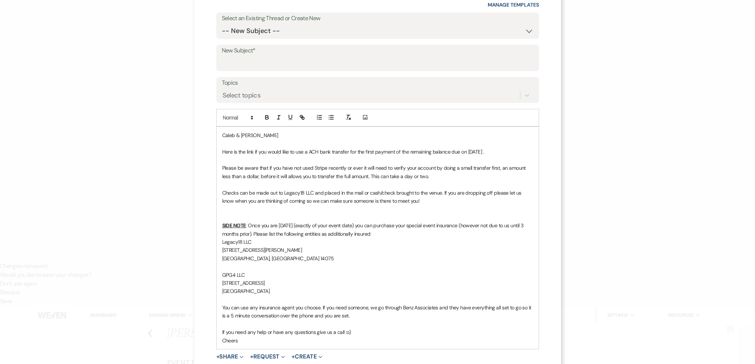
scroll to position [36, 0]
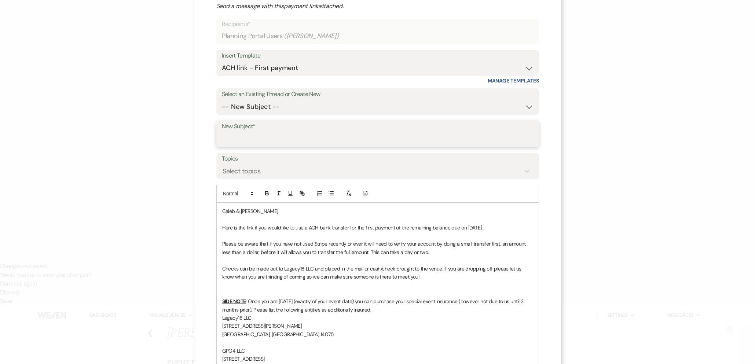
click at [311, 137] on input "New Subject*" at bounding box center [378, 139] width 312 height 14
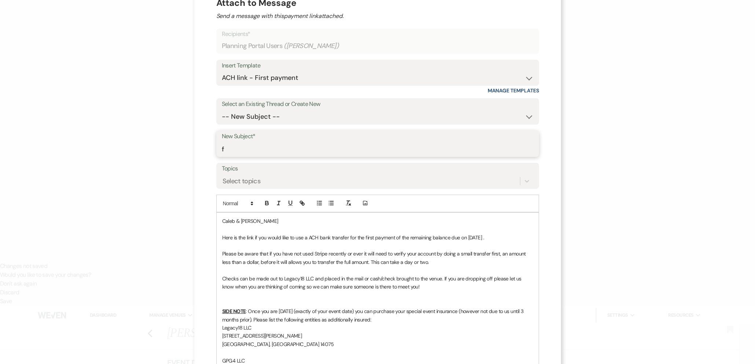
scroll to position [24, 0]
type input "First Payment of Remaining Balance"
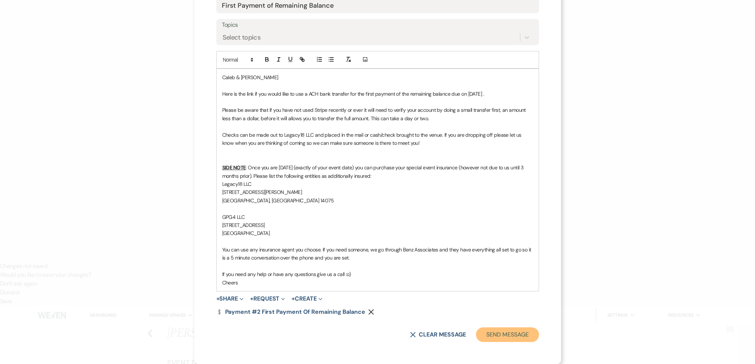
click at [503, 340] on button "Send Message" at bounding box center [507, 335] width 63 height 15
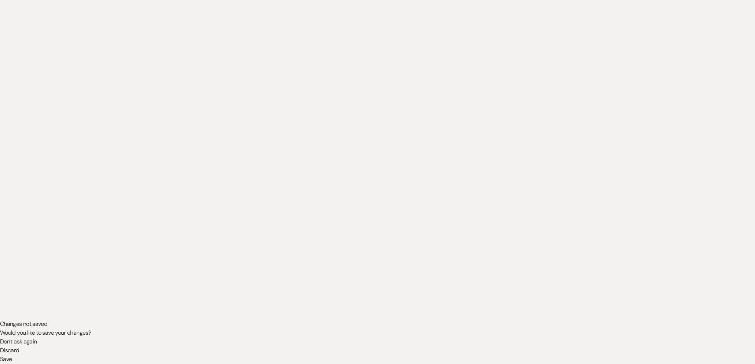
scroll to position [0, 0]
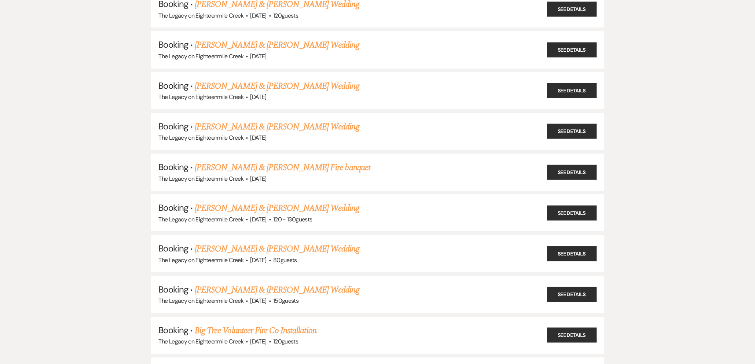
scroll to position [1536, 0]
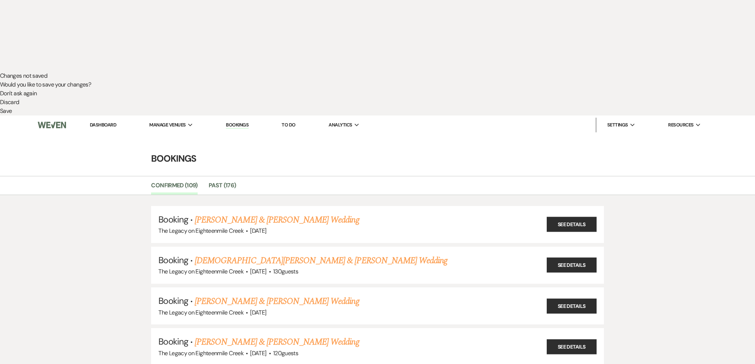
scroll to position [294, 0]
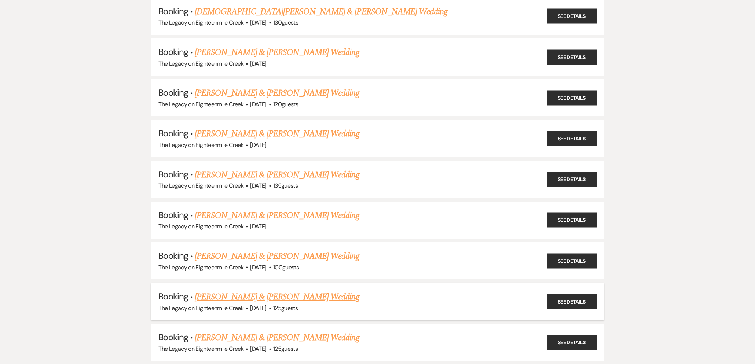
scroll to position [543, 0]
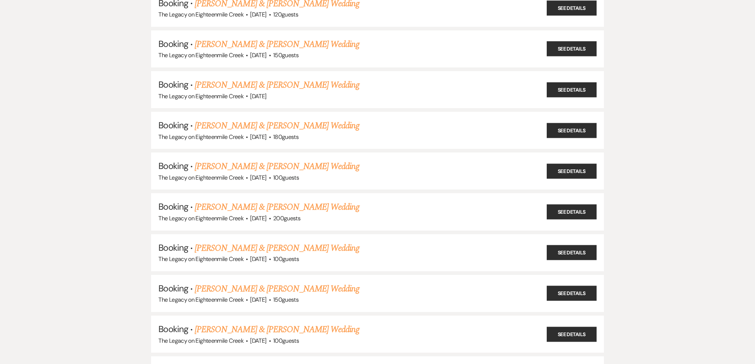
scroll to position [3324, 0]
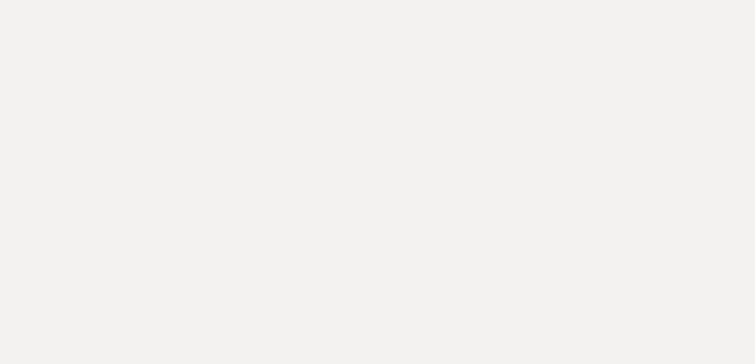
drag, startPoint x: 262, startPoint y: 143, endPoint x: 299, endPoint y: 192, distance: 61.3
drag, startPoint x: 280, startPoint y: 146, endPoint x: 271, endPoint y: 144, distance: 9.2
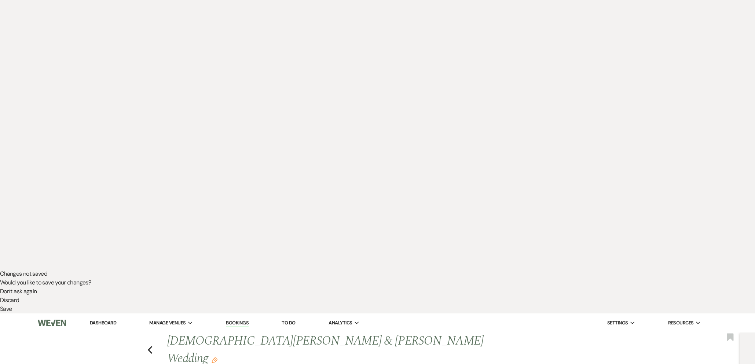
scroll to position [113, 0]
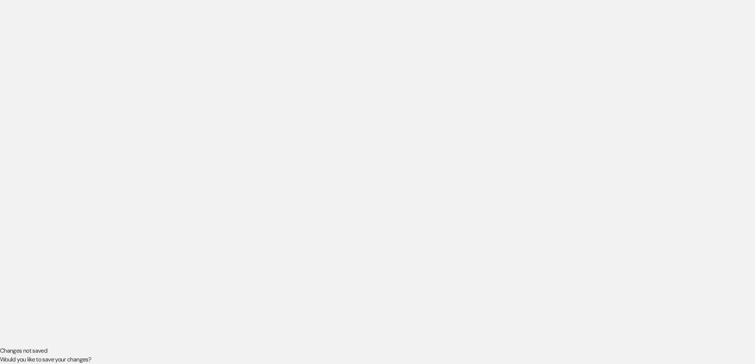
scroll to position [0, 0]
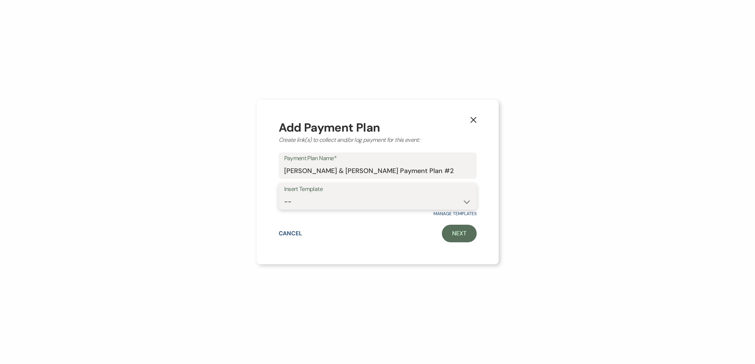
click at [375, 200] on select "-- [DATE] weddings [DATE] Wedding Day of Coordinating" at bounding box center [377, 202] width 187 height 14
select select "310"
click at [284, 195] on select "-- [DATE] weddings [DATE] Wedding Day of Coordinating" at bounding box center [377, 202] width 187 height 14
click at [452, 237] on link "Next" at bounding box center [459, 234] width 35 height 18
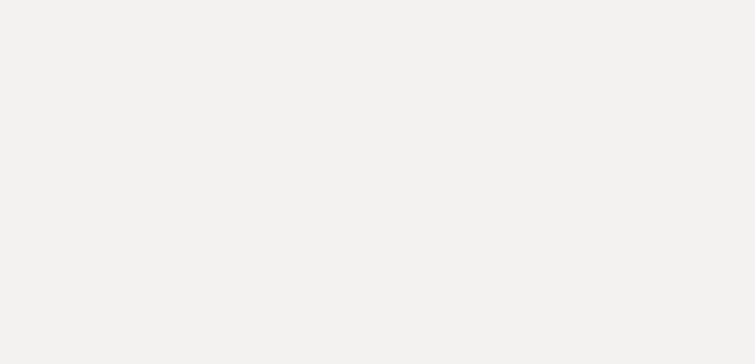
select select "2"
select select "flat"
select select "true"
select select "client"
select select "days"
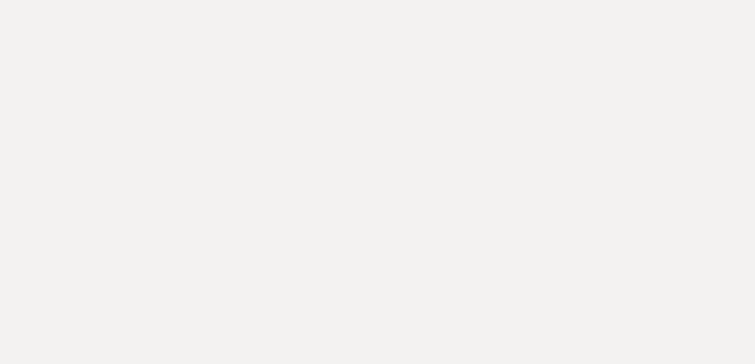
select select "2"
select select "flat"
select select "true"
select select "client"
select select "daily"
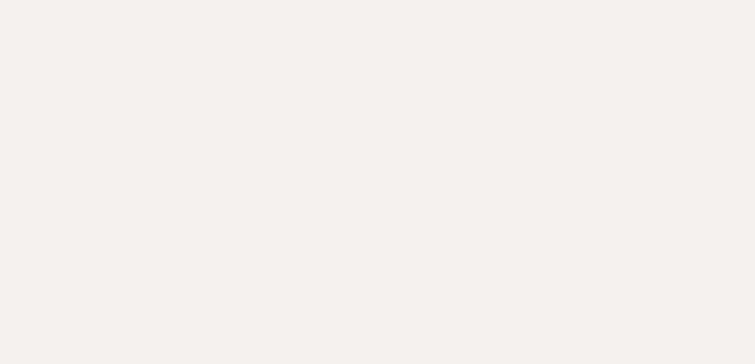
select select "weeks"
select select "complete"
type input "1200.00"
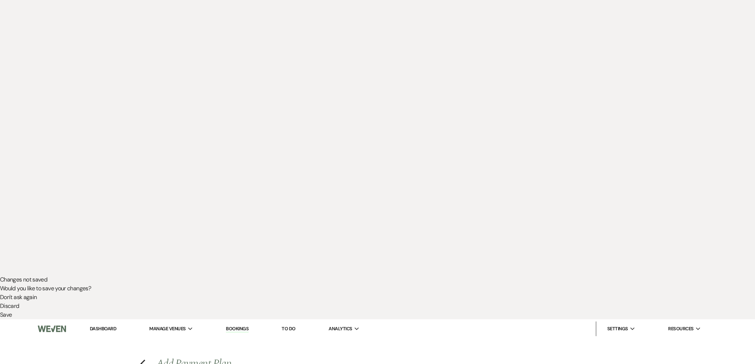
scroll to position [92, 0]
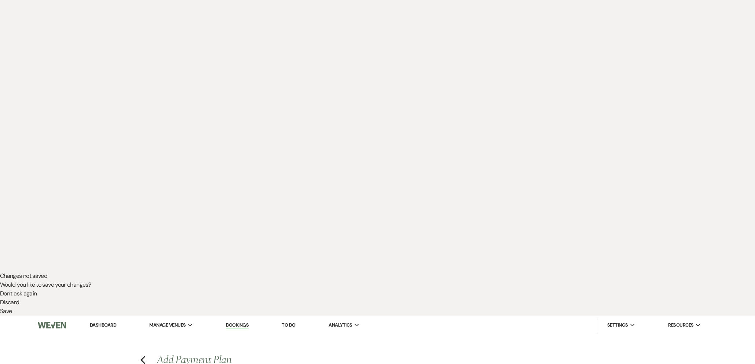
type input "Payment #2 Final payment"
type input "1000.00"
select select "daily"
select select "weeks"
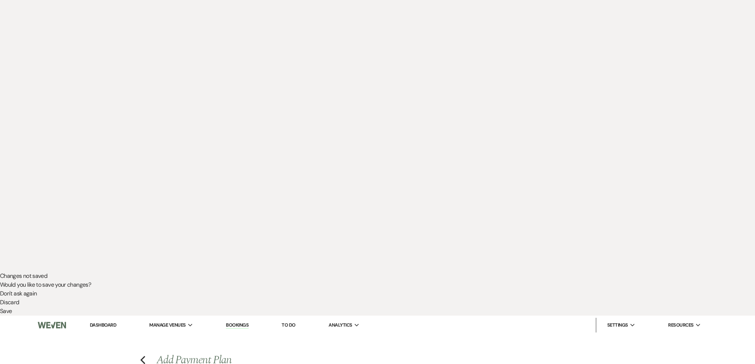
select select "complete"
drag, startPoint x: 226, startPoint y: 152, endPoint x: 198, endPoint y: 153, distance: 27.9
type input "Payment"
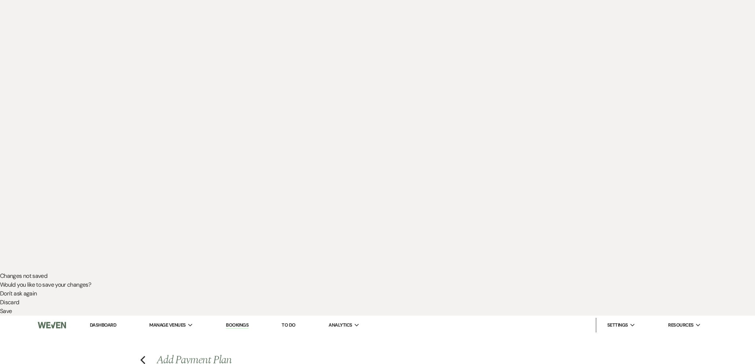
type input "1200.00"
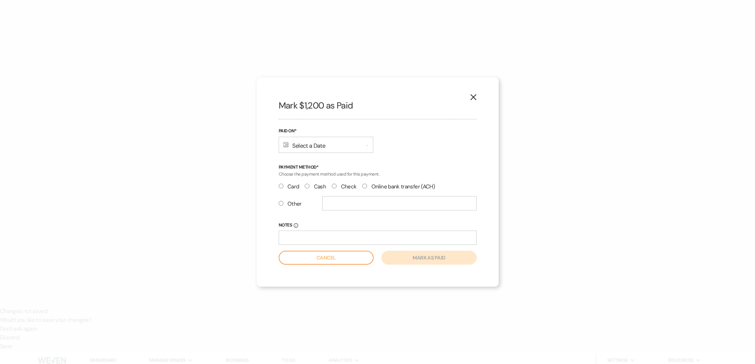
click at [332, 146] on div "Calendar Select a Date Expand" at bounding box center [326, 145] width 95 height 16
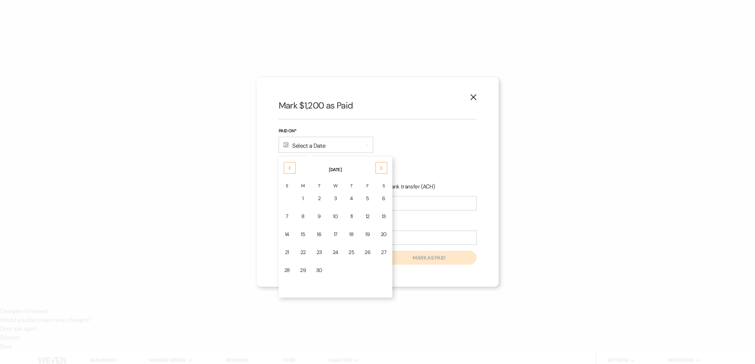
click at [294, 168] on div "Previous" at bounding box center [290, 168] width 12 height 12
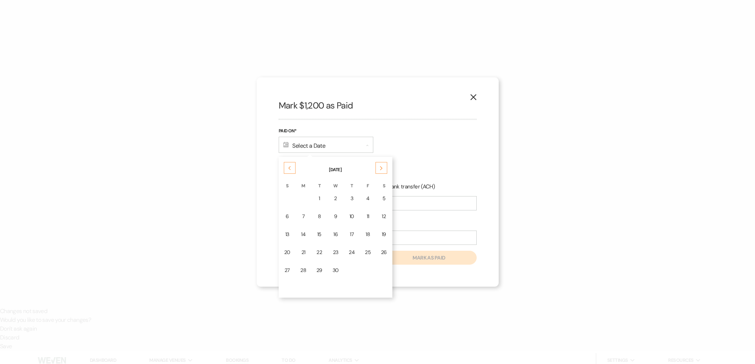
click at [381, 169] on icon "Next" at bounding box center [382, 168] width 4 height 4
click at [303, 255] on div "19" at bounding box center [303, 253] width 6 height 8
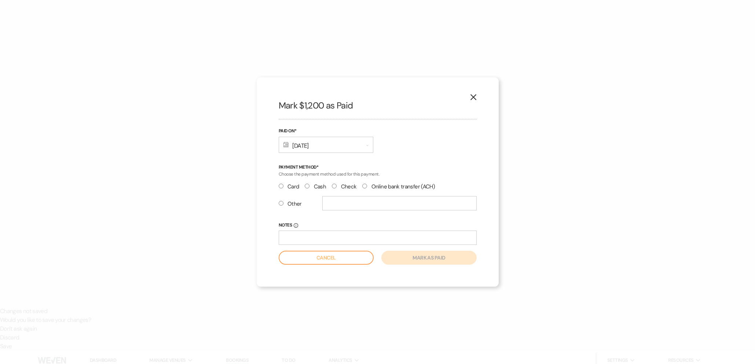
drag, startPoint x: 333, startPoint y: 187, endPoint x: 375, endPoint y: 244, distance: 70.0
click at [333, 187] on input "Check" at bounding box center [334, 186] width 5 height 5
radio input "true"
click at [421, 261] on button "Mark as paid" at bounding box center [429, 258] width 95 height 14
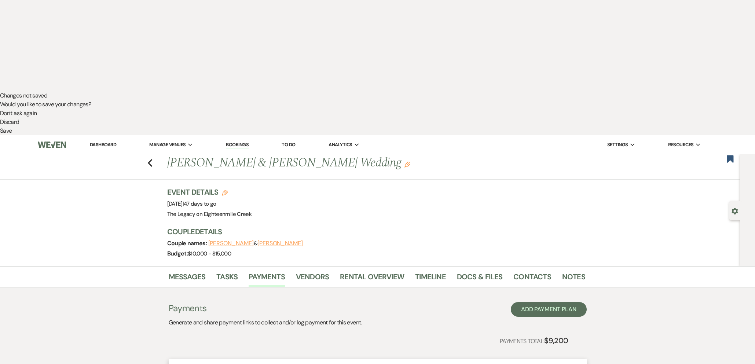
scroll to position [0, 0]
